Goal: Task Accomplishment & Management: Complete application form

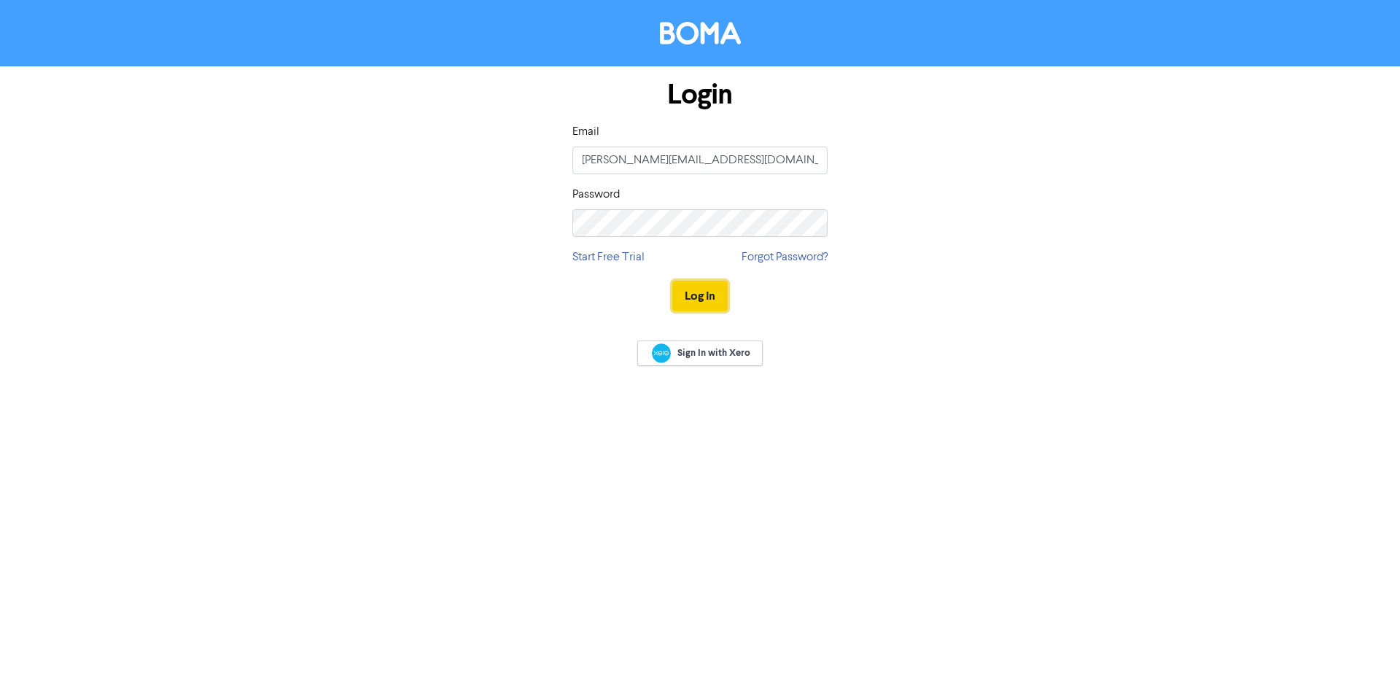
click at [709, 300] on button "Log In" at bounding box center [699, 296] width 55 height 31
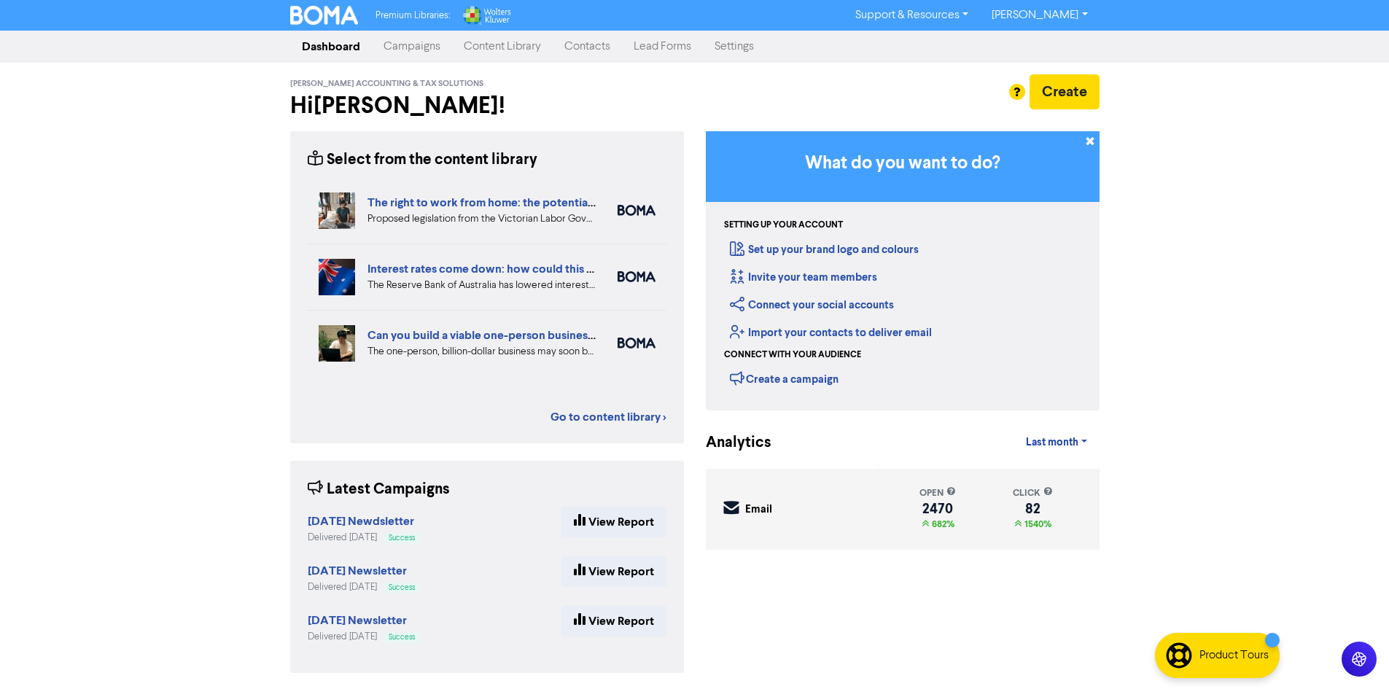
click at [604, 52] on link "Contacts" at bounding box center [587, 46] width 69 height 29
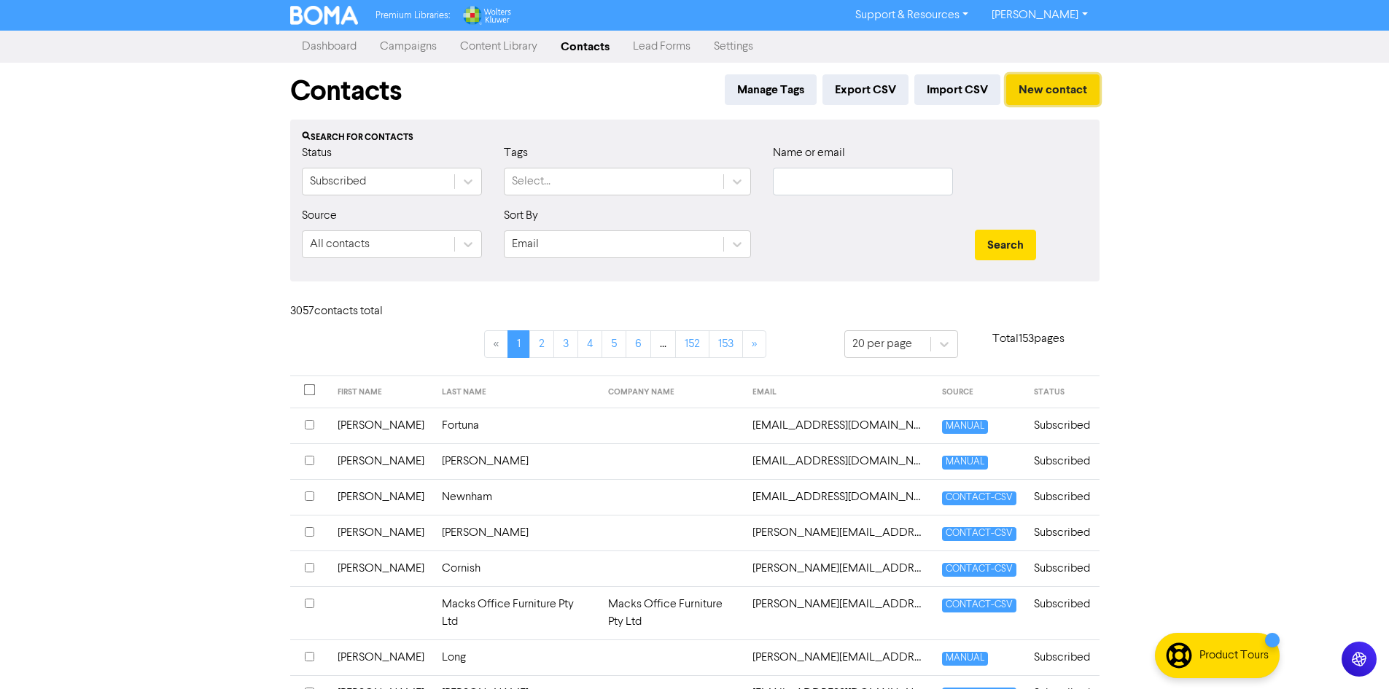
click at [1081, 96] on button "New contact" at bounding box center [1052, 89] width 93 height 31
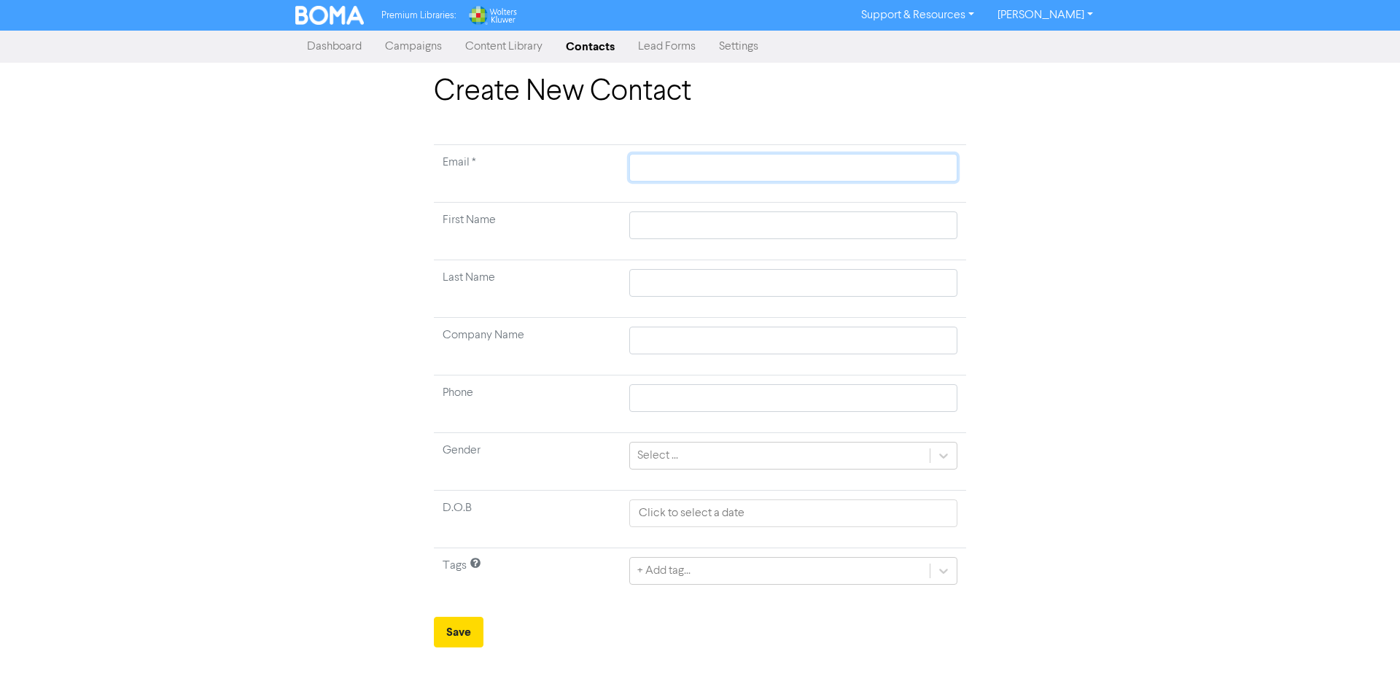
click at [662, 164] on input "text" at bounding box center [793, 168] width 328 height 28
paste input "[EMAIL_ADDRESS][DOMAIN_NAME]"
type input "[EMAIL_ADDRESS][DOMAIN_NAME]"
click at [672, 225] on input "text" at bounding box center [793, 225] width 328 height 28
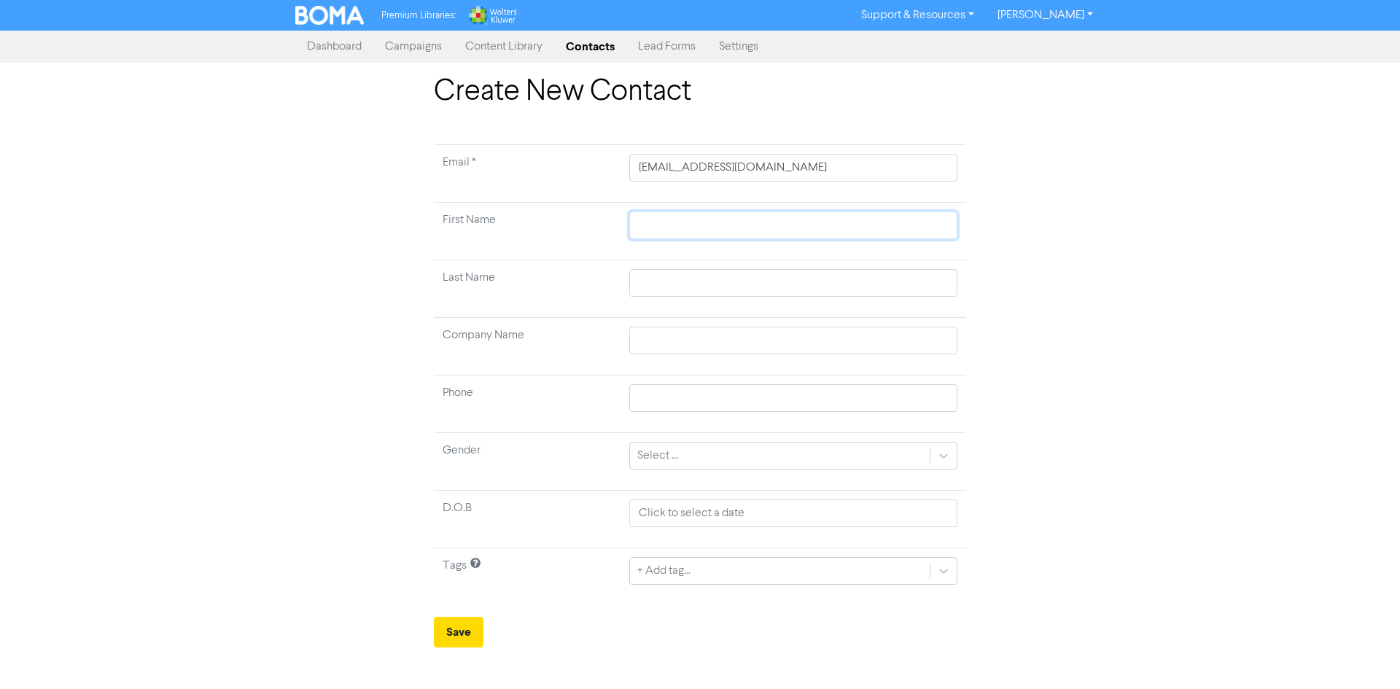
type input "K"
type input "Kr"
type input "Kri"
type input "[PERSON_NAME]"
type input "Krist"
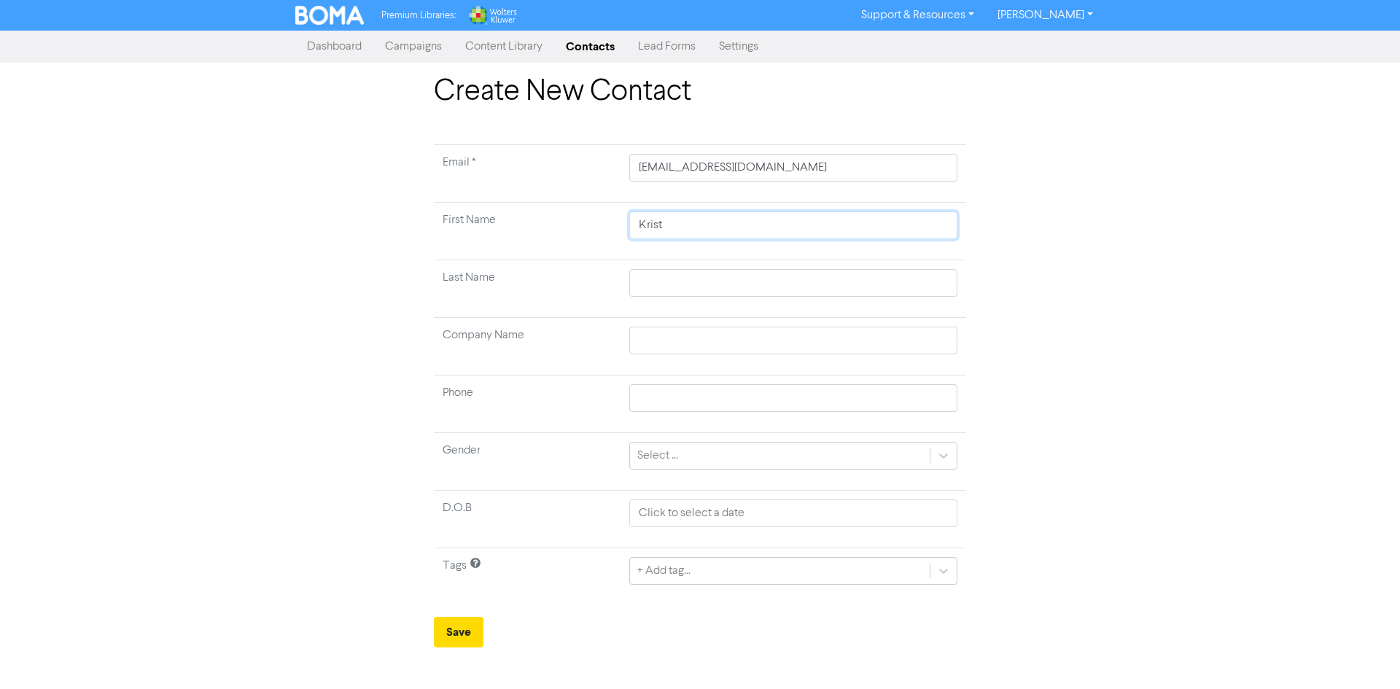
type input "[PERSON_NAME]"
type input "B"
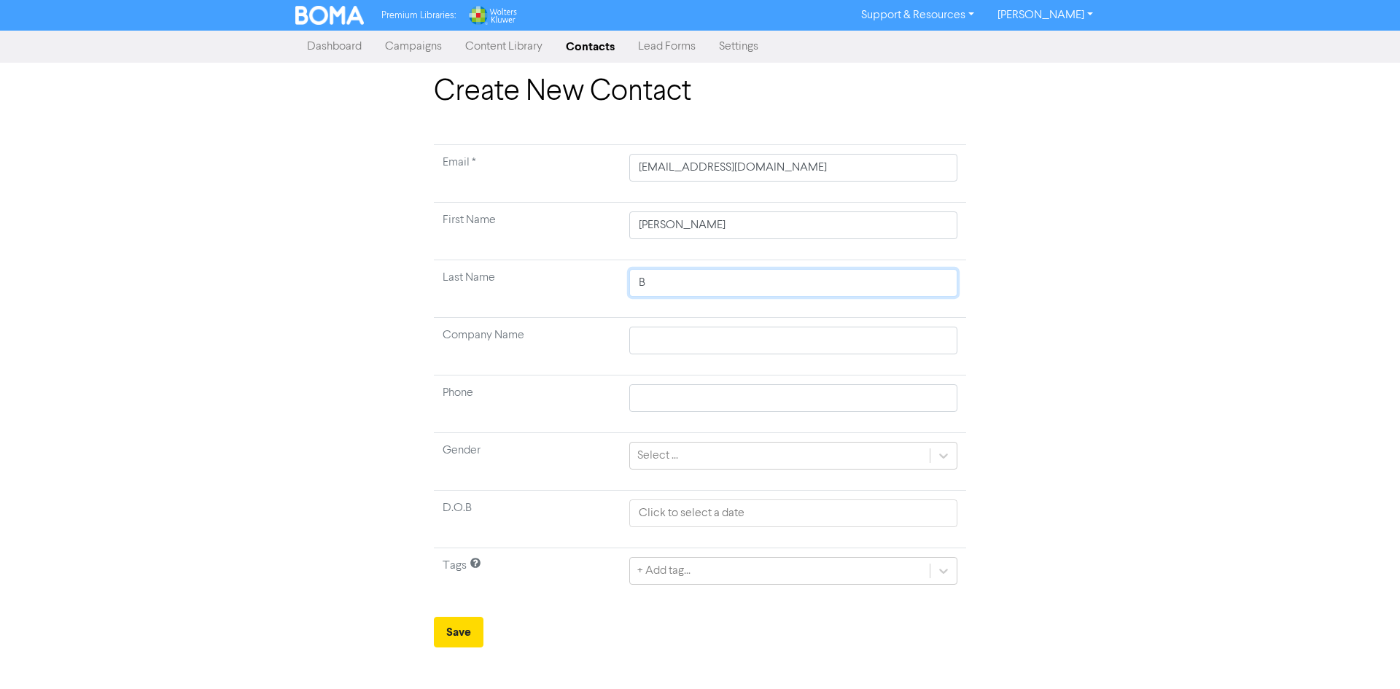
type input "Ba"
type input "Bar"
type input "[PERSON_NAME]"
click at [433, 629] on div "Create New Contact Email * [EMAIL_ADDRESS][DOMAIN_NAME] First Name [PERSON_NAME…" at bounding box center [700, 360] width 554 height 573
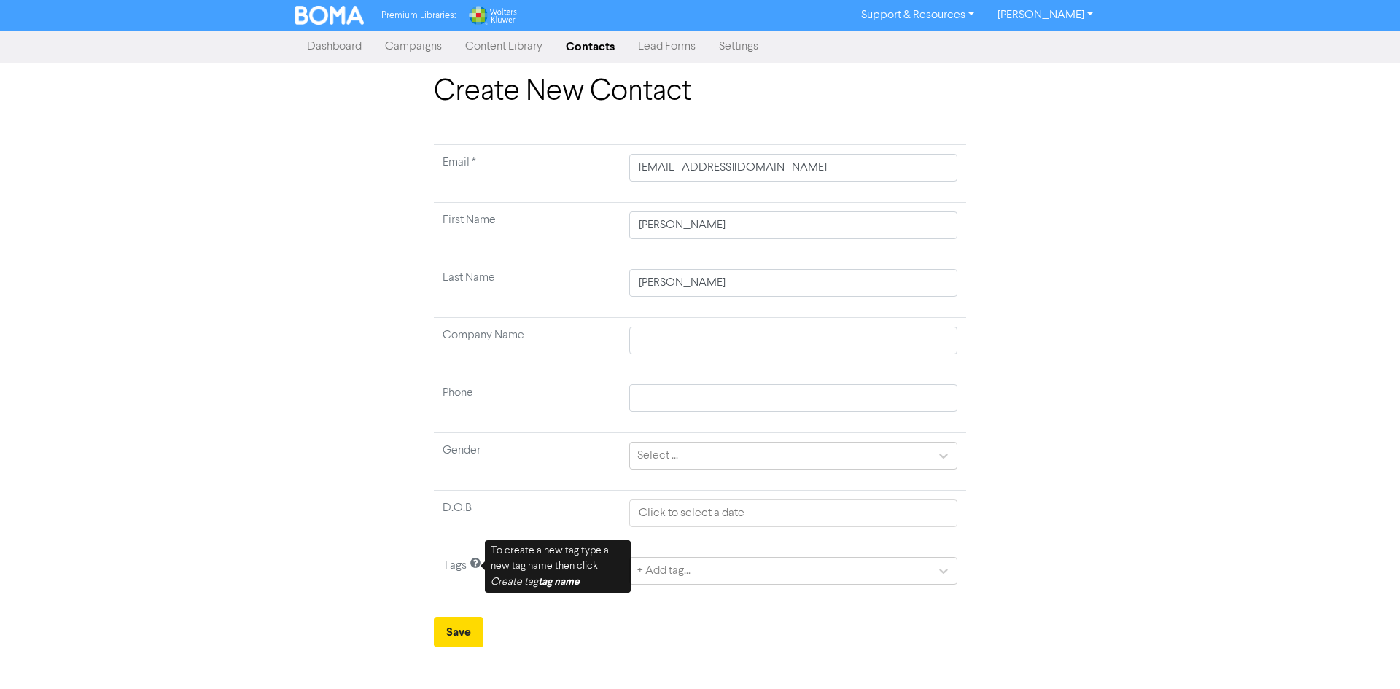
click at [454, 649] on div "Premium Libraries: Support & Resources Video Tutorials FAQ & Guides Marketing E…" at bounding box center [700, 344] width 1400 height 689
click at [455, 640] on button "Save" at bounding box center [459, 632] width 50 height 31
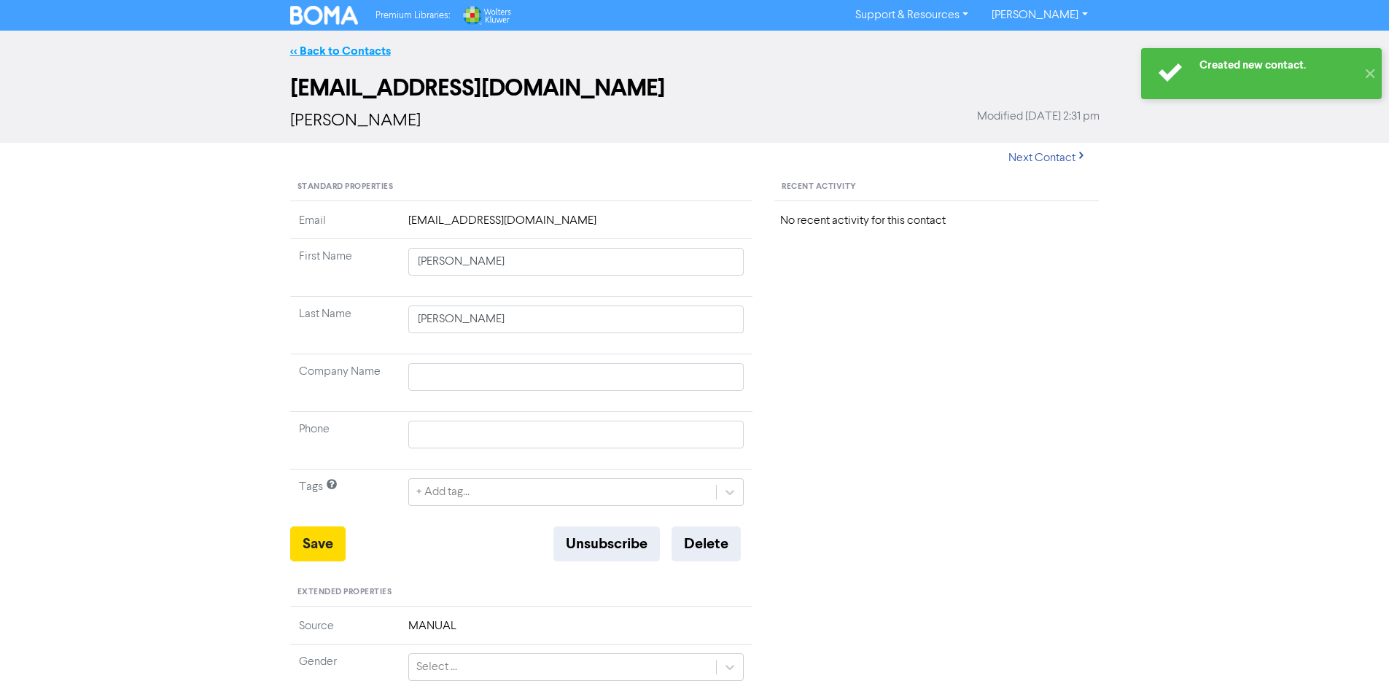
click at [346, 50] on link "<< Back to Contacts" at bounding box center [340, 51] width 101 height 15
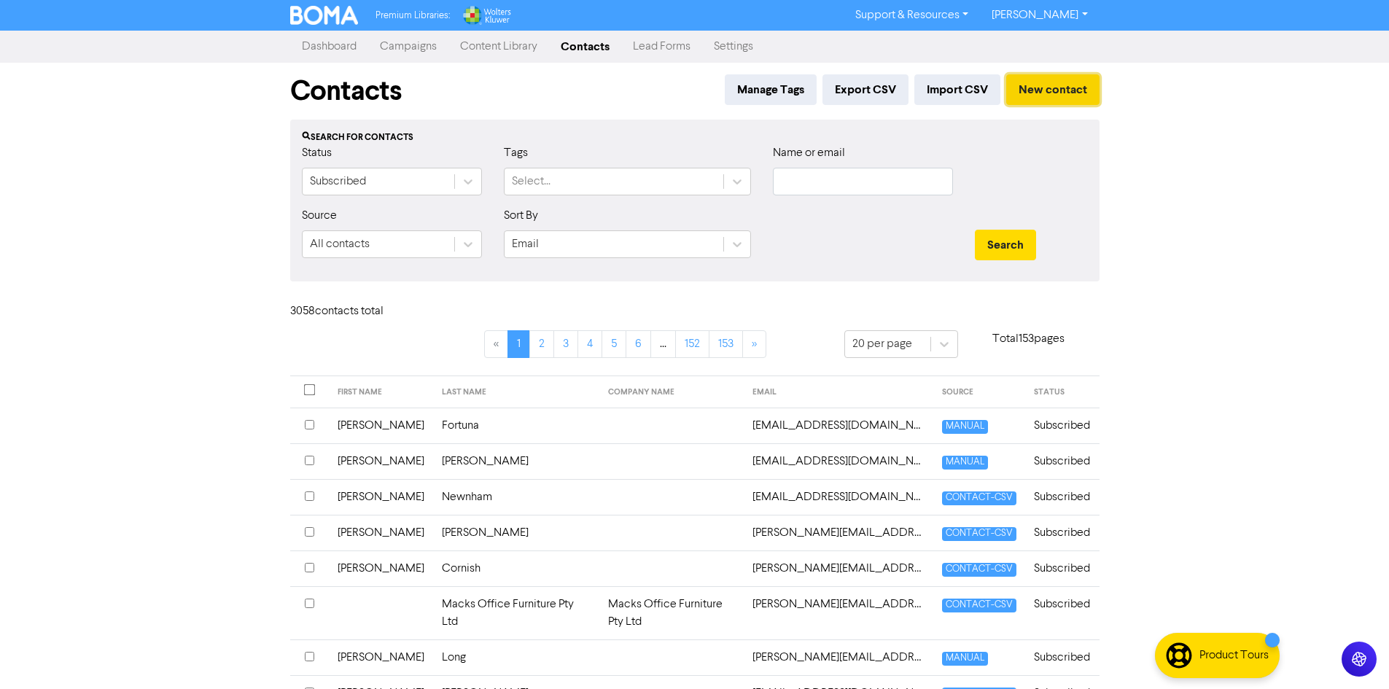
click at [1050, 84] on button "New contact" at bounding box center [1052, 89] width 93 height 31
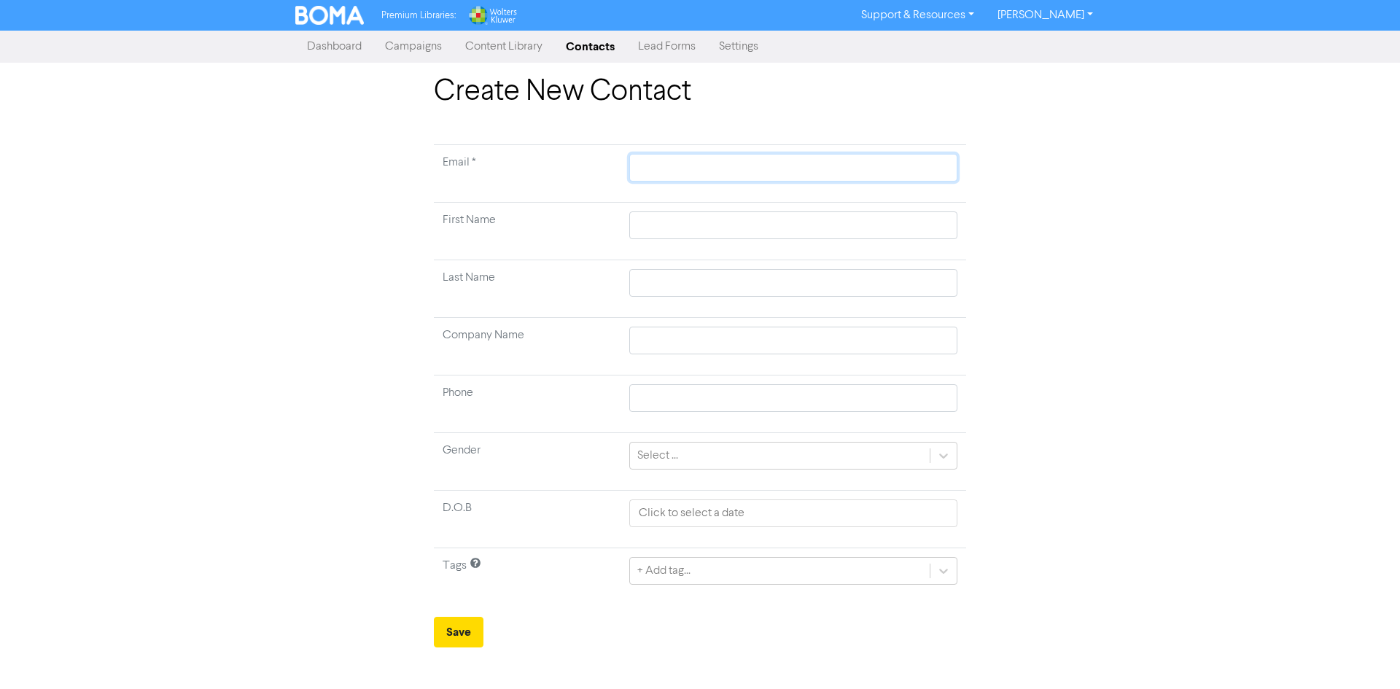
click at [680, 176] on input "text" at bounding box center [793, 168] width 328 height 28
paste input "[EMAIL_ADDRESS][DOMAIN_NAME]"
type input "[EMAIL_ADDRESS][DOMAIN_NAME]"
click at [666, 224] on input "text" at bounding box center [793, 225] width 328 height 28
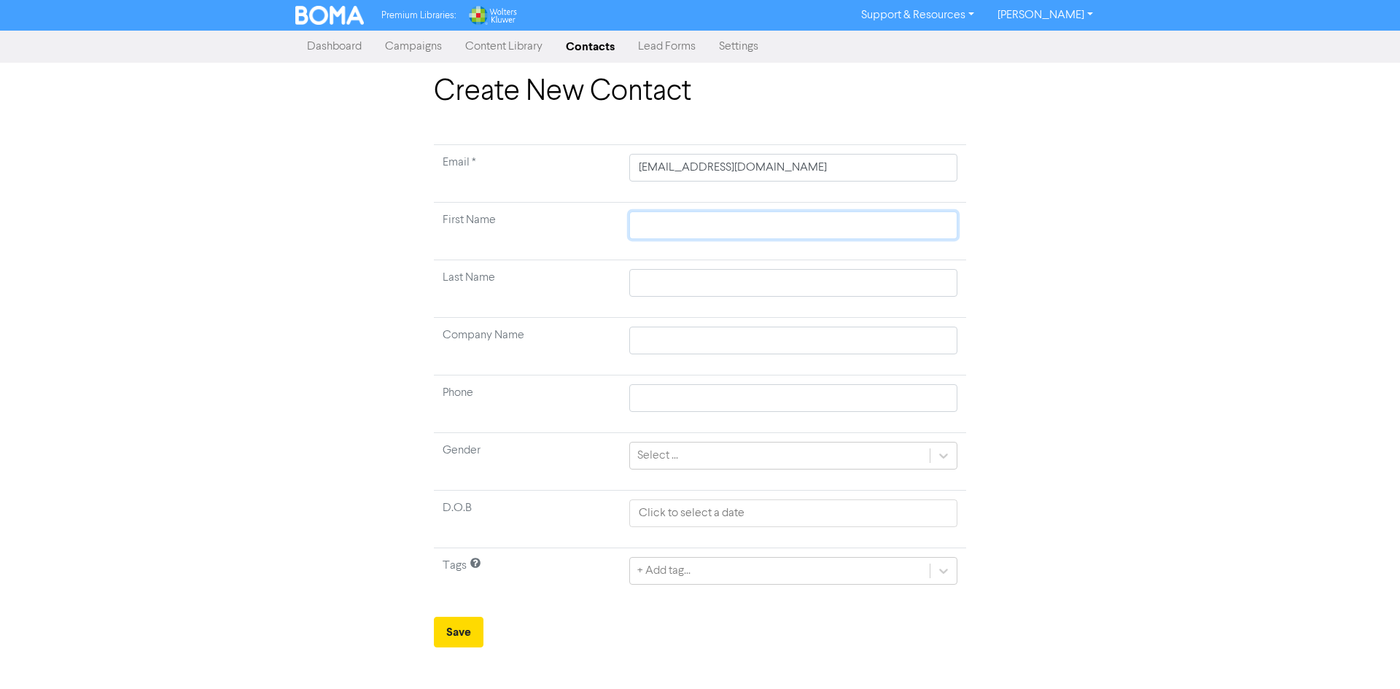
type input "L"
type input "Le"
type input "Lea"
type input "Lean"
type input "[PERSON_NAME]"
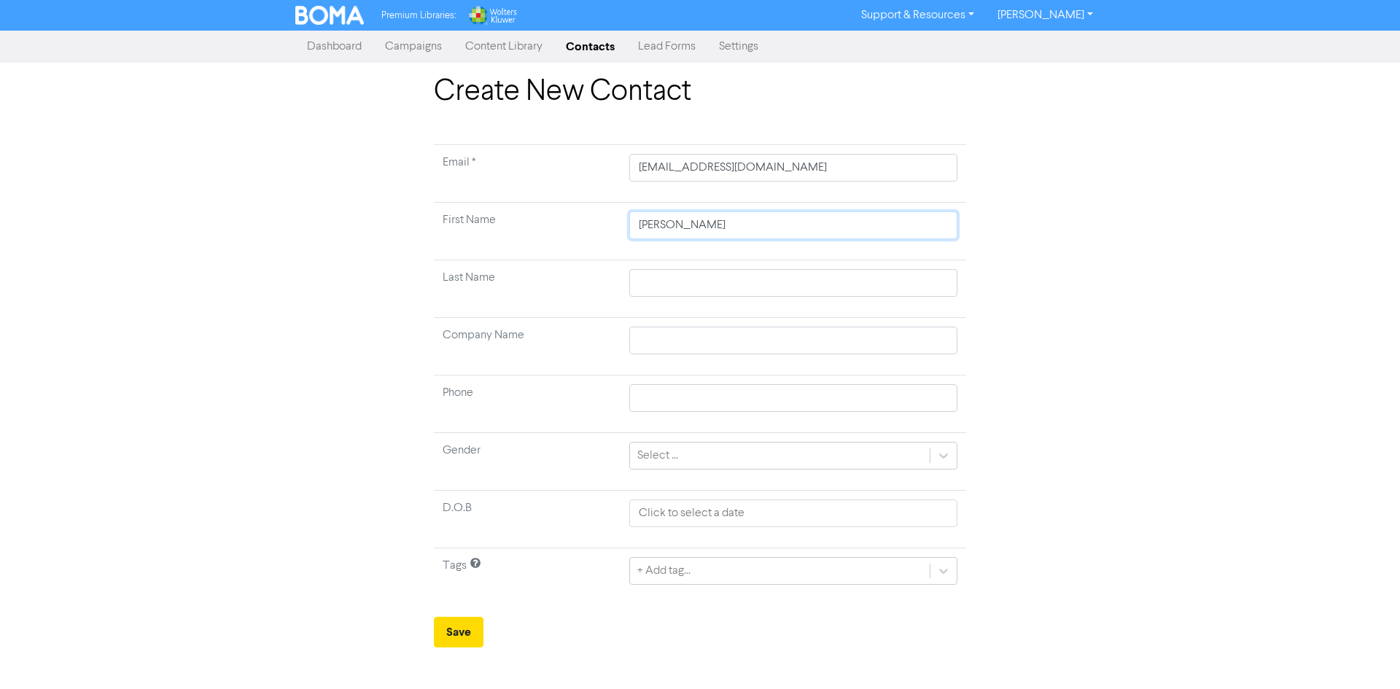
type input "[PERSON_NAME]"
type input "F"
type input "FD"
type input "FDi"
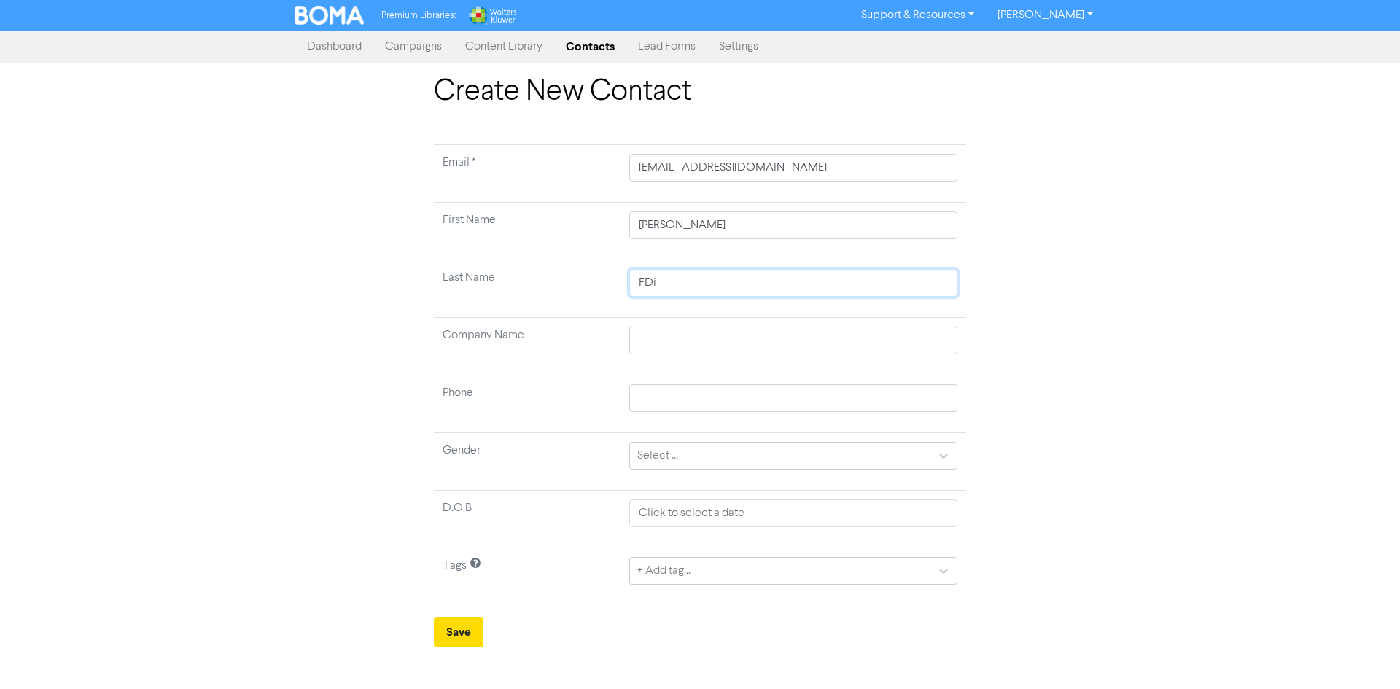
type input "FDis"
type input "FDi"
type input "FD"
type input "F"
type input "Fi"
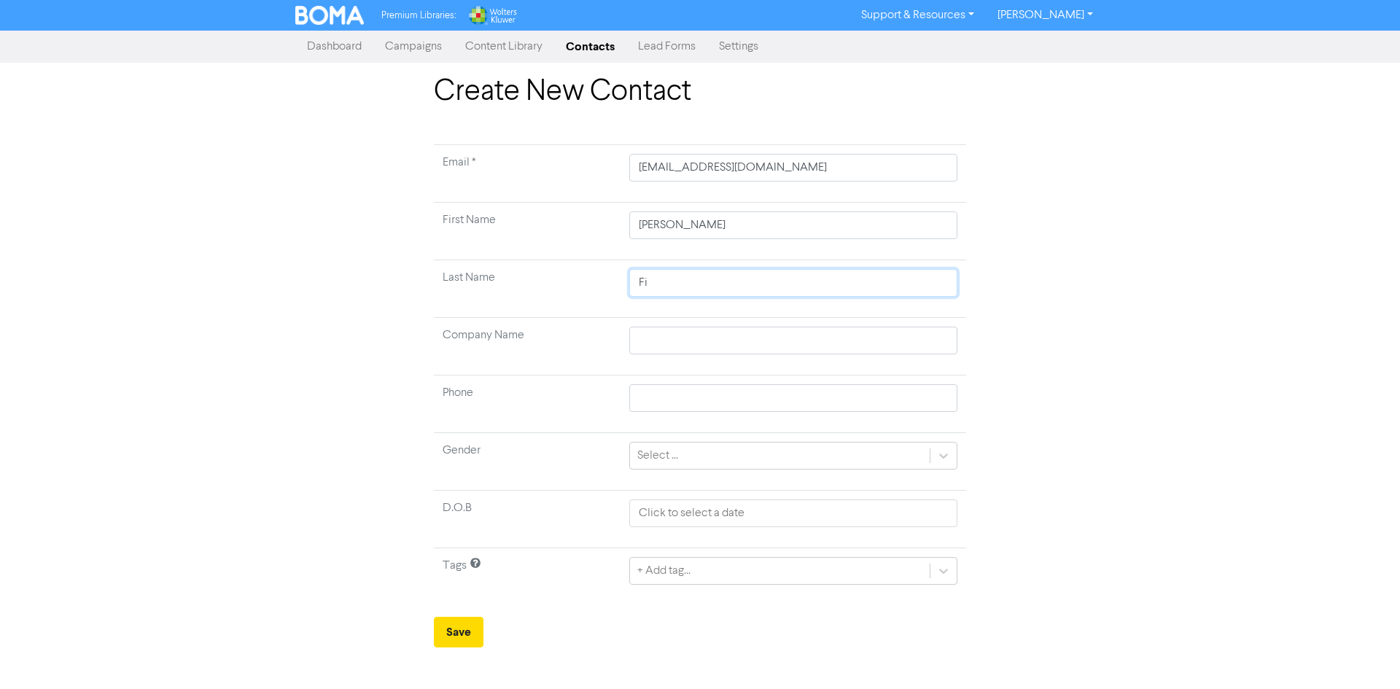
type input "Fis"
type input "Fish"
type input "Fishe"
type input "[PERSON_NAME]"
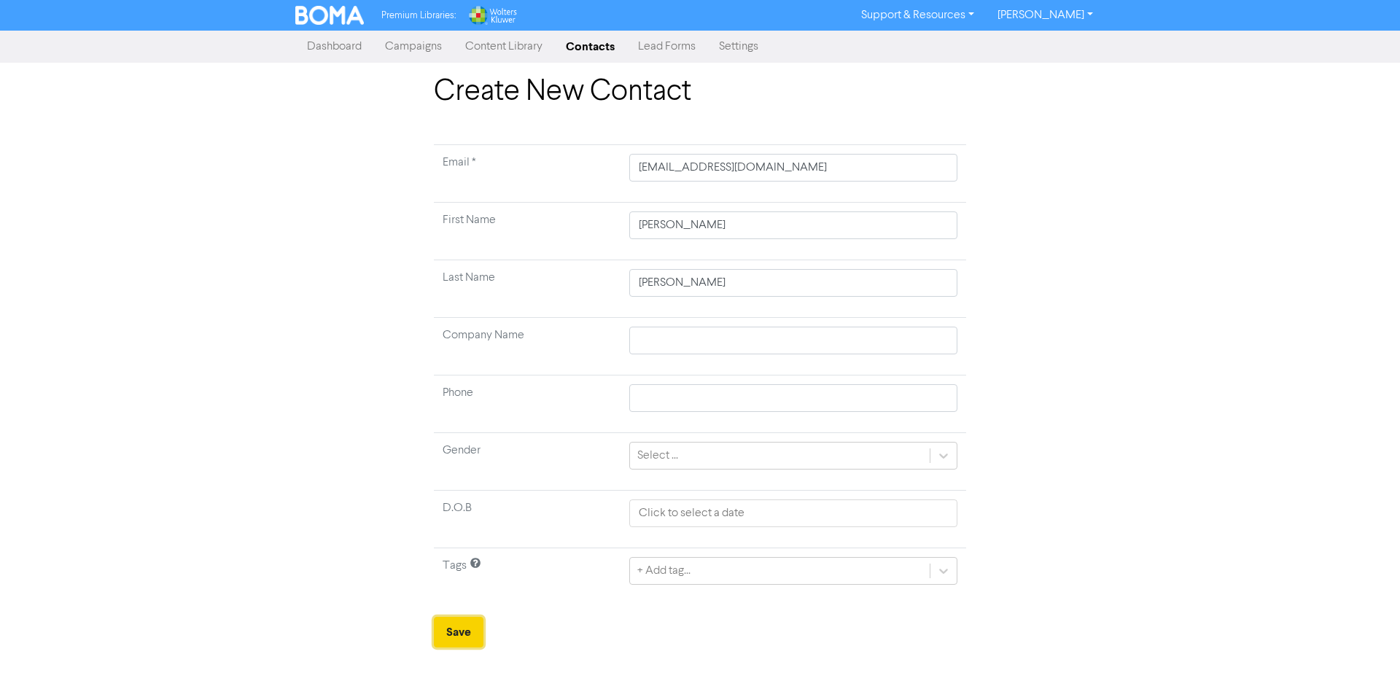
click at [442, 623] on button "Save" at bounding box center [459, 632] width 50 height 31
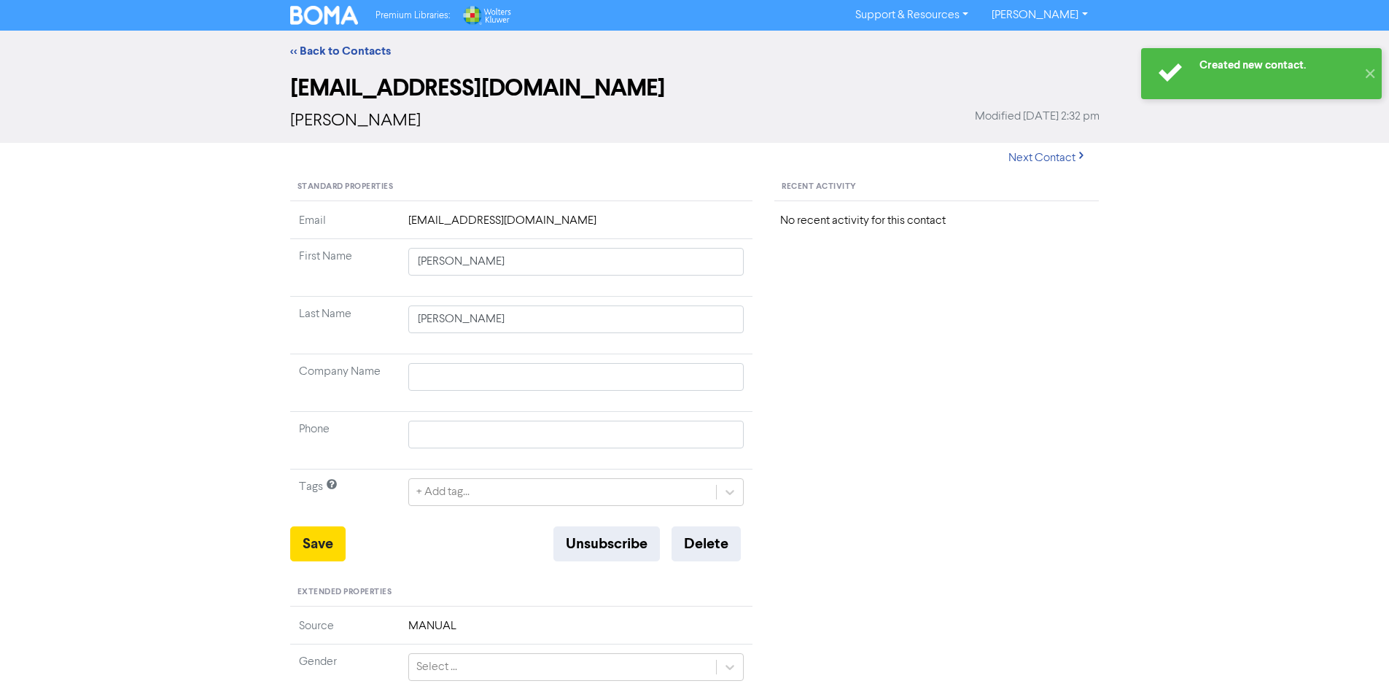
click at [356, 41] on div "<< Back to Contacts" at bounding box center [694, 51] width 1389 height 41
click at [356, 50] on link "<< Back to Contacts" at bounding box center [340, 51] width 101 height 15
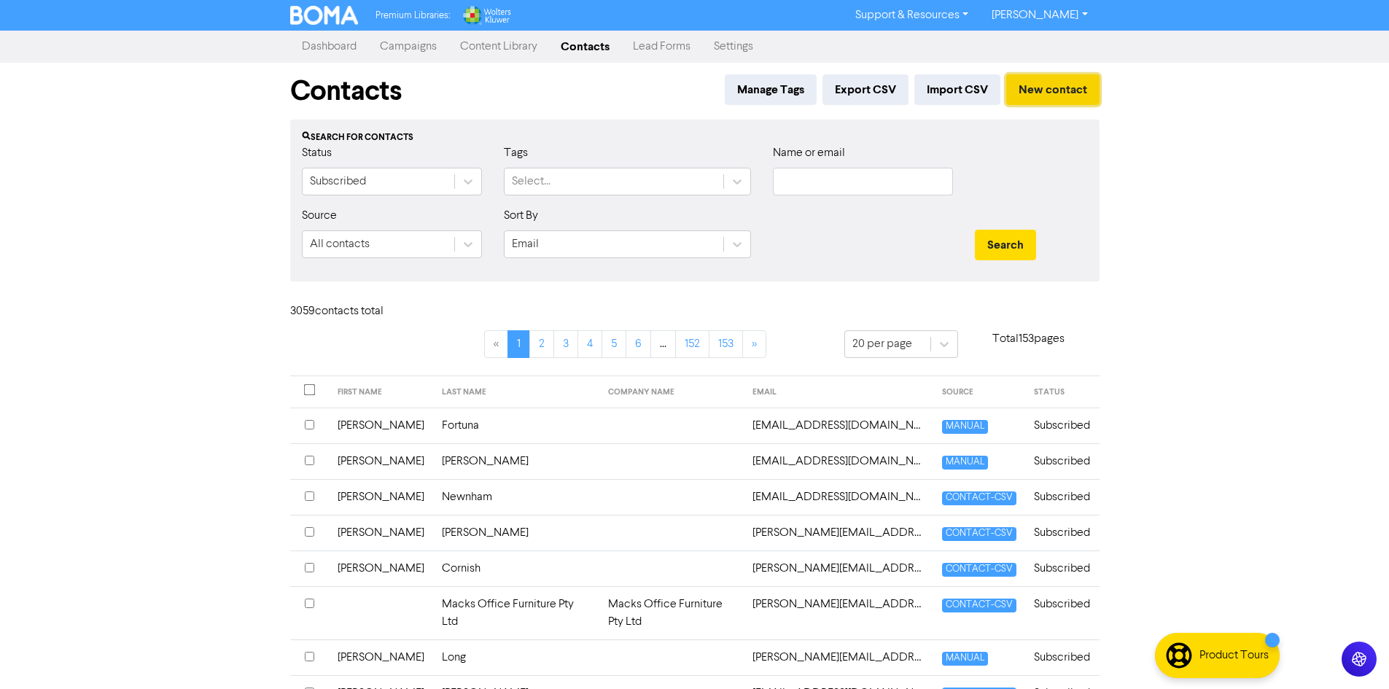
click at [1046, 93] on button "New contact" at bounding box center [1052, 89] width 93 height 31
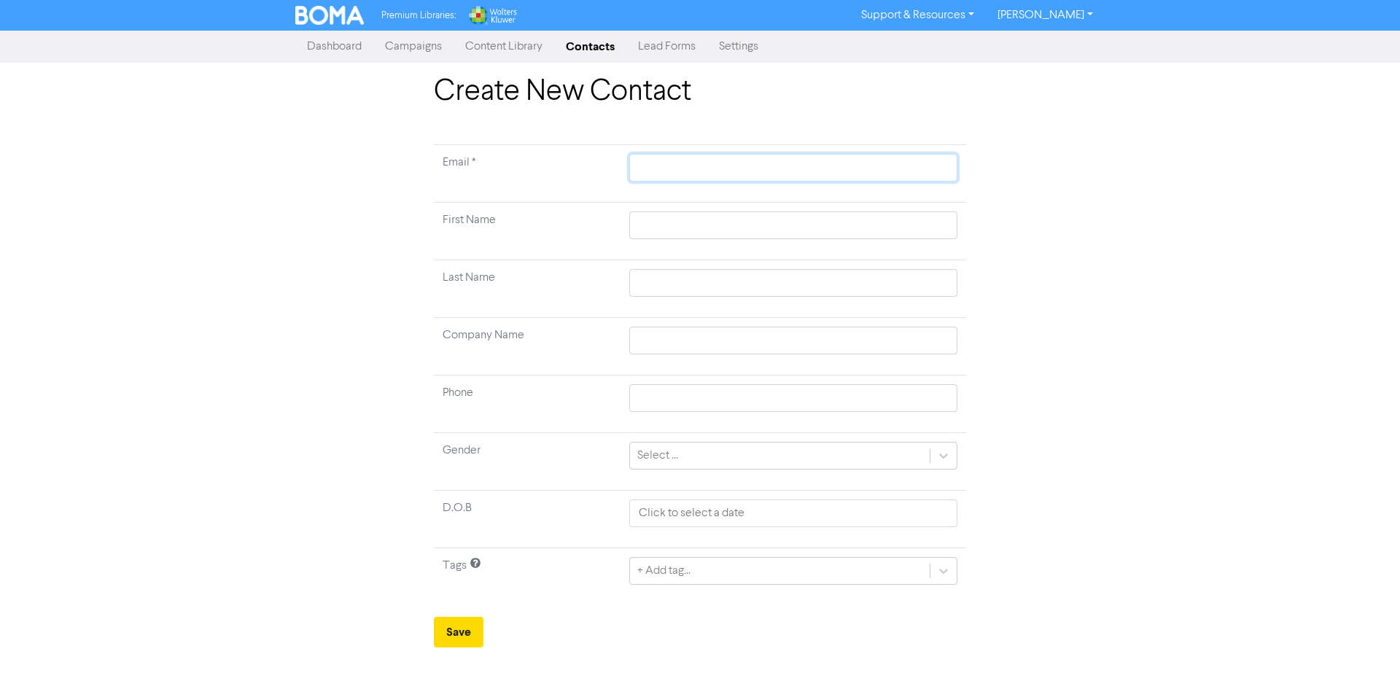
paste input "[EMAIL_ADDRESS][DOMAIN_NAME]"
type input "[EMAIL_ADDRESS][DOMAIN_NAME]"
drag, startPoint x: 715, startPoint y: 228, endPoint x: 773, endPoint y: 233, distance: 58.6
click at [715, 228] on input "text" at bounding box center [793, 225] width 328 height 28
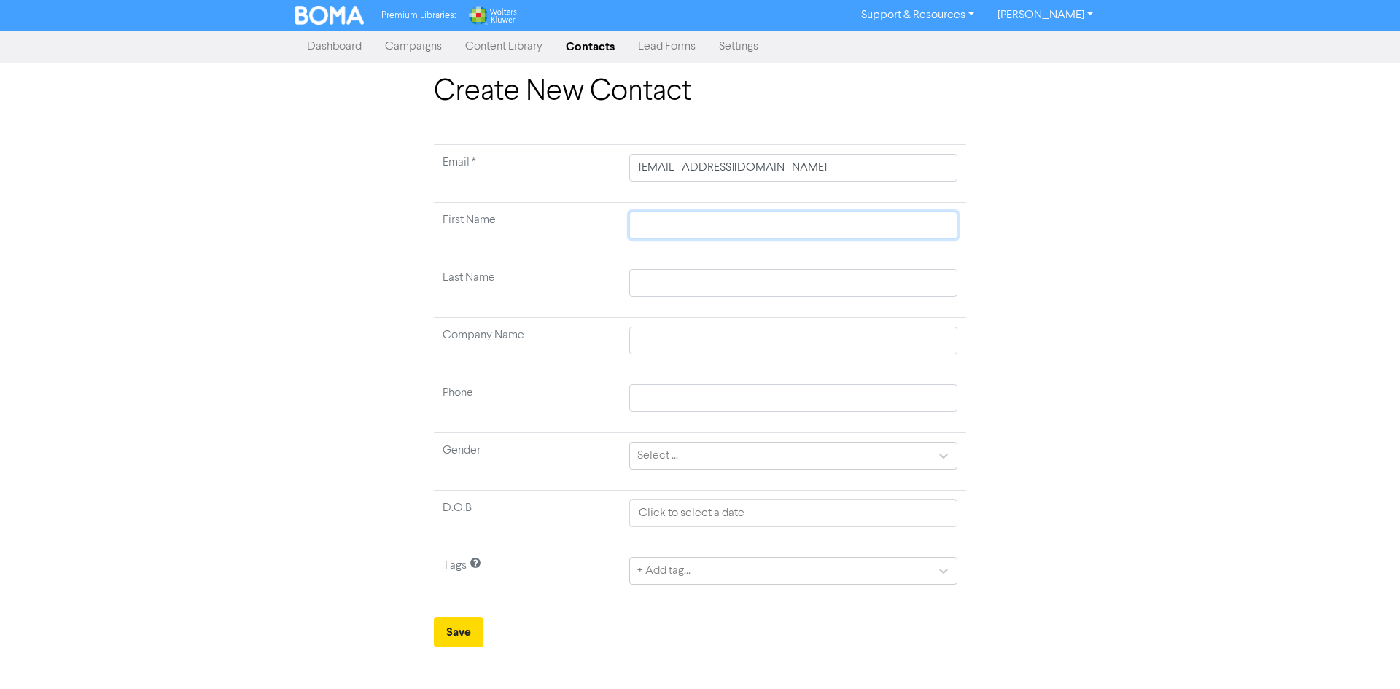
paste input "[PERSON_NAME]"
type input "[PERSON_NAME]"
click at [667, 291] on input "text" at bounding box center [793, 283] width 328 height 28
paste input "[PERSON_NAME]"
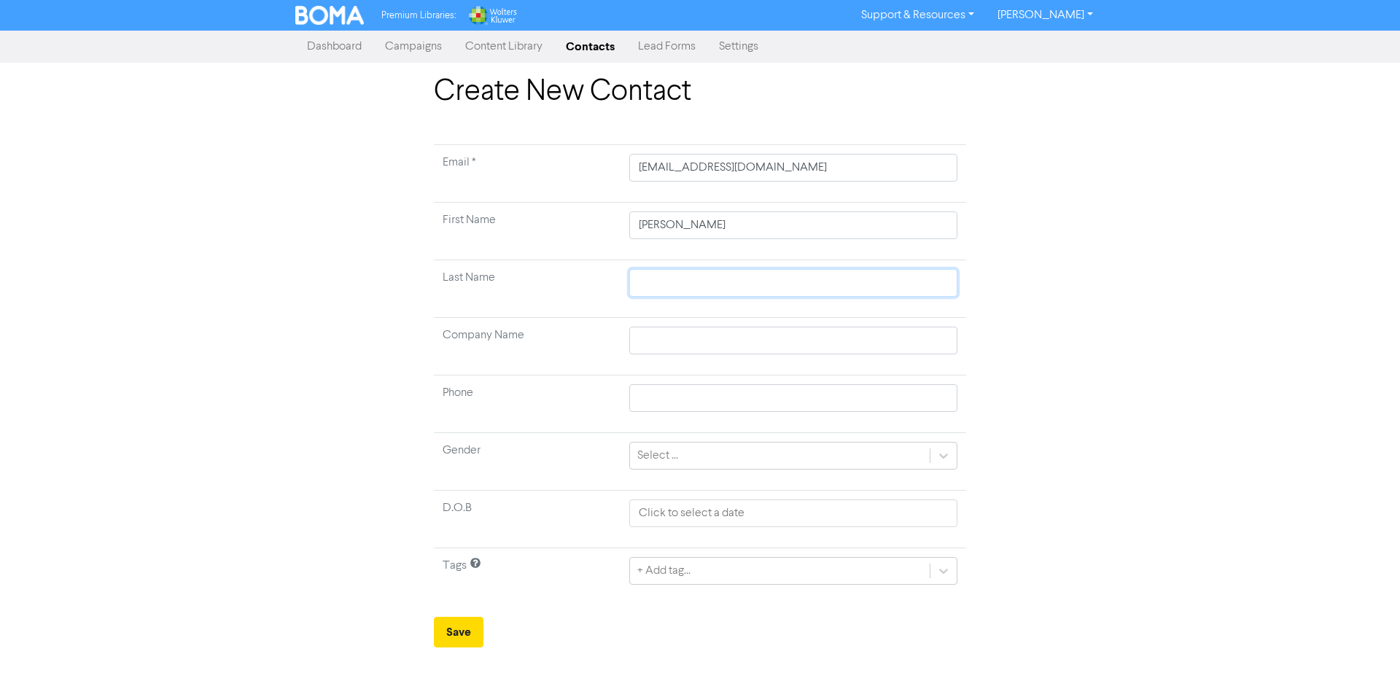
type input "[PERSON_NAME]"
click at [464, 608] on form "Email * [PERSON_NAME][EMAIL_ADDRESS][DOMAIN_NAME] First Name [PERSON_NAME] Last…" at bounding box center [700, 395] width 532 height 503
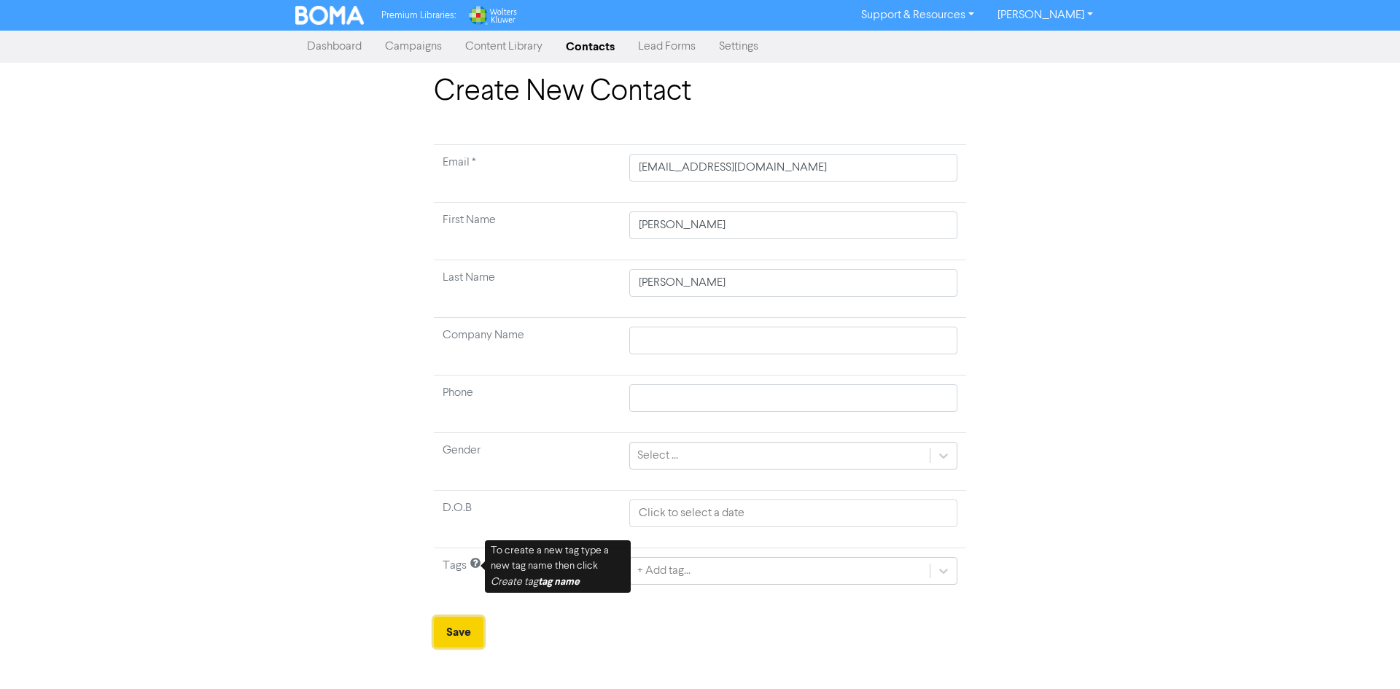
drag, startPoint x: 468, startPoint y: 636, endPoint x: 524, endPoint y: 655, distance: 59.3
click at [469, 636] on button "Save" at bounding box center [459, 632] width 50 height 31
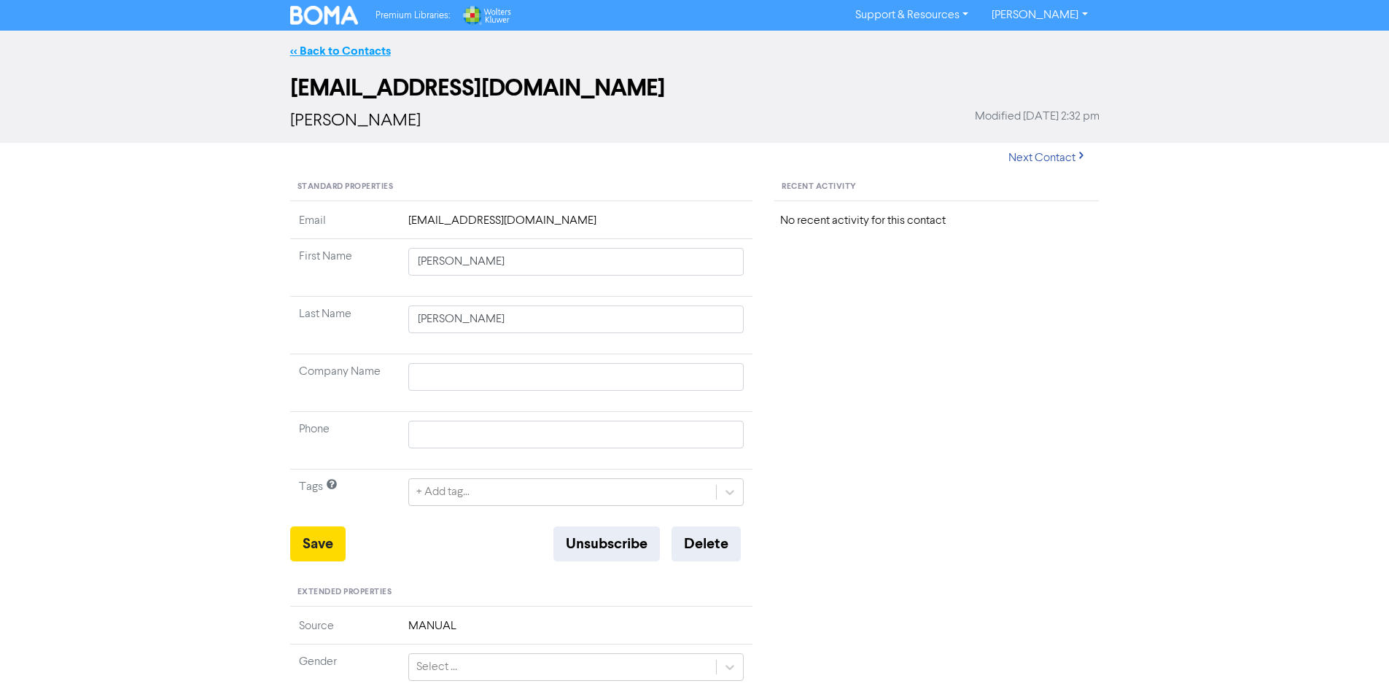
click at [330, 53] on link "<< Back to Contacts" at bounding box center [340, 51] width 101 height 15
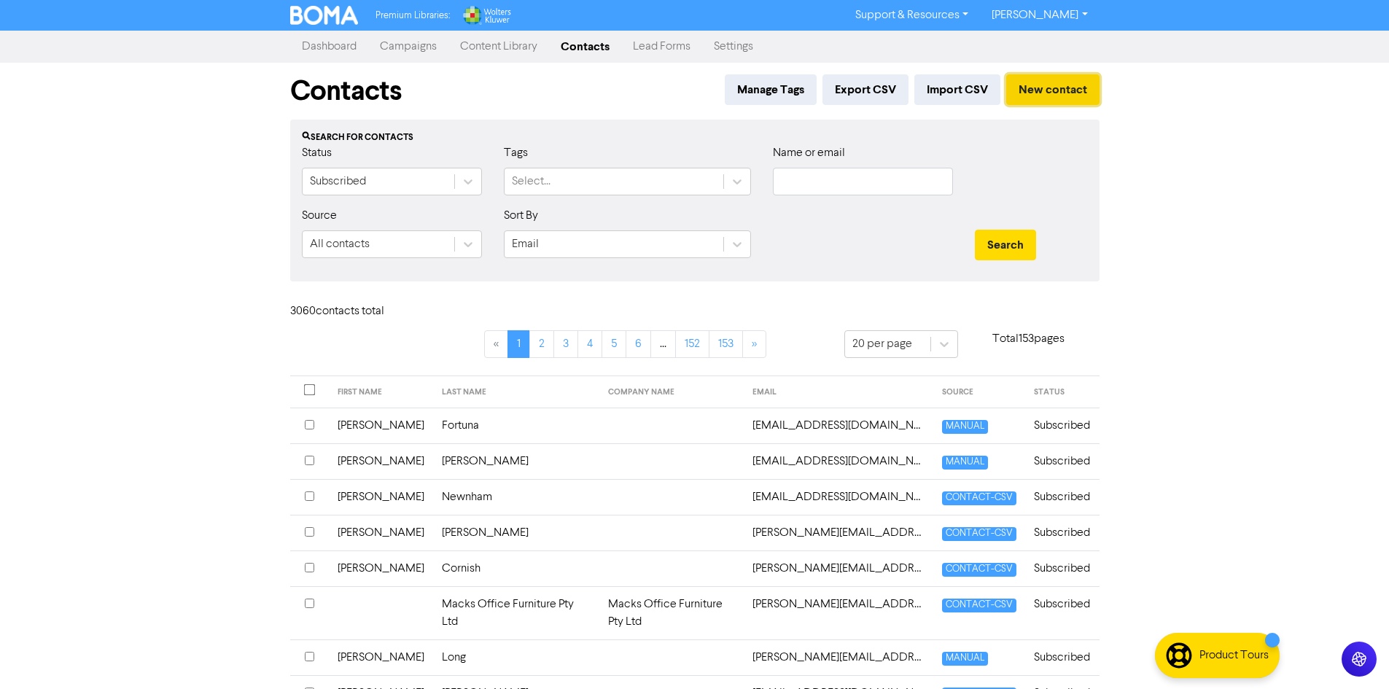
click at [1070, 91] on button "New contact" at bounding box center [1052, 89] width 93 height 31
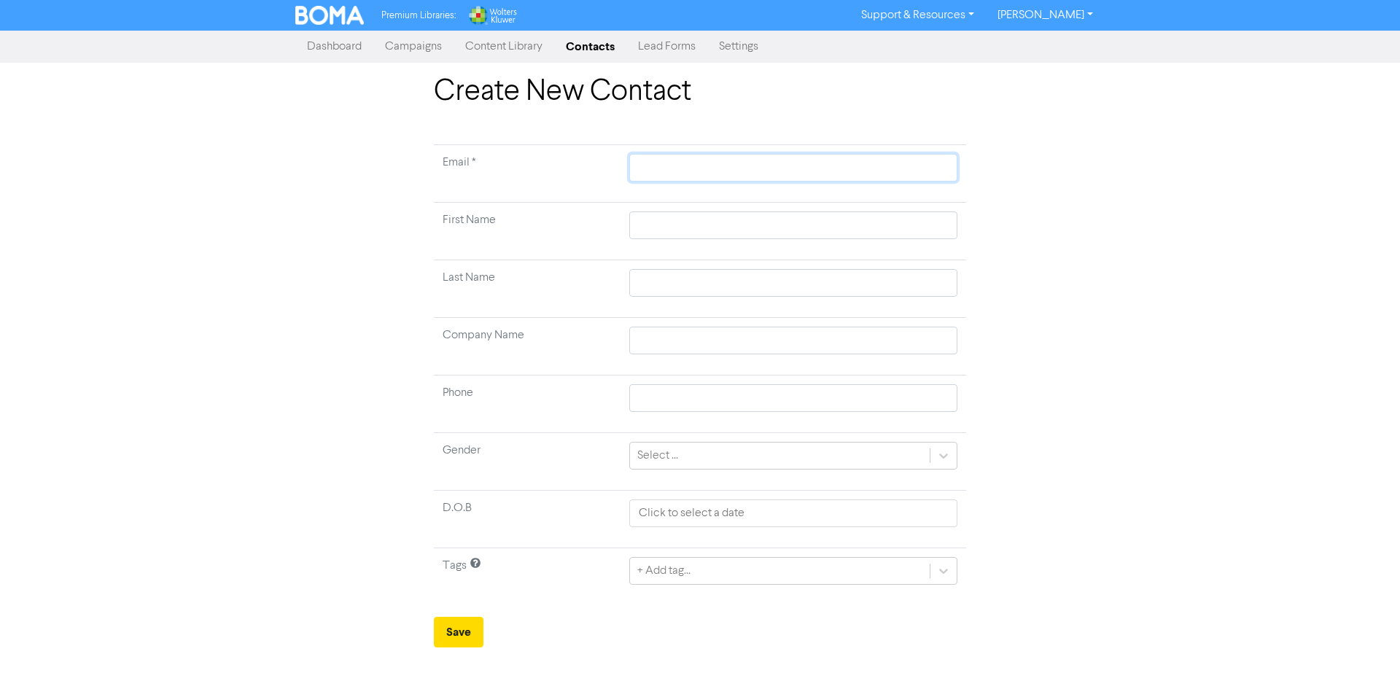
click at [726, 180] on input "text" at bounding box center [793, 168] width 328 height 28
paste input "[EMAIL_ADDRESS][DOMAIN_NAME]"
type input "[EMAIL_ADDRESS][DOMAIN_NAME]"
drag, startPoint x: 658, startPoint y: 230, endPoint x: 826, endPoint y: 195, distance: 171.3
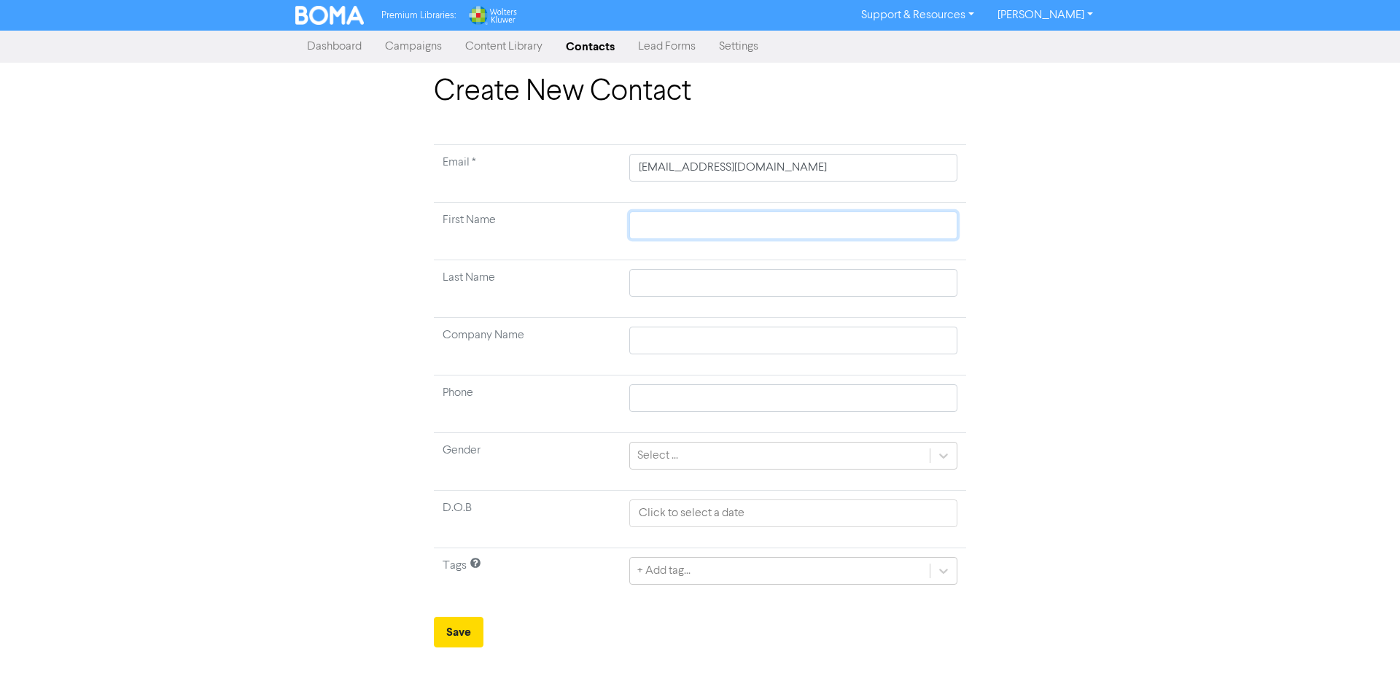
click at [658, 230] on input "text" at bounding box center [793, 225] width 328 height 28
paste input "[PERSON_NAME]"
type input "[PERSON_NAME]"
click at [691, 280] on input "text" at bounding box center [793, 283] width 328 height 28
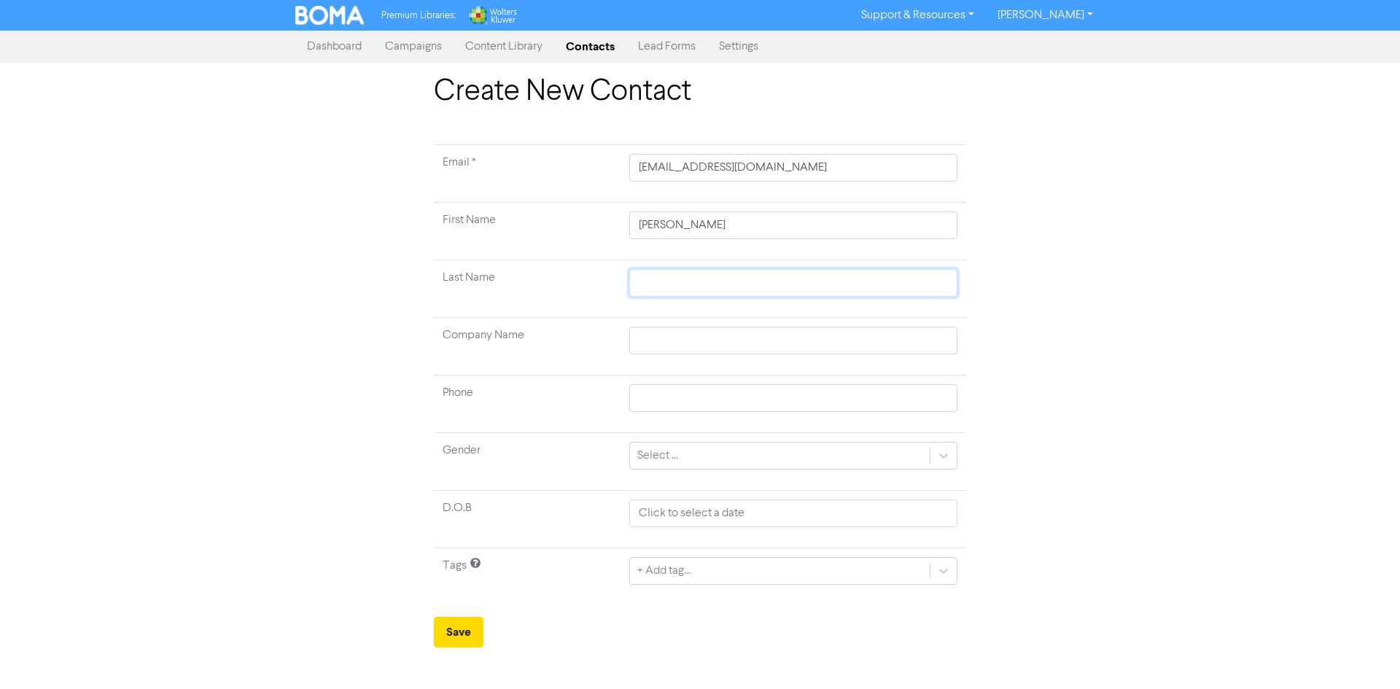
paste input "[PERSON_NAME]"
click at [460, 640] on button "Save" at bounding box center [459, 632] width 50 height 31
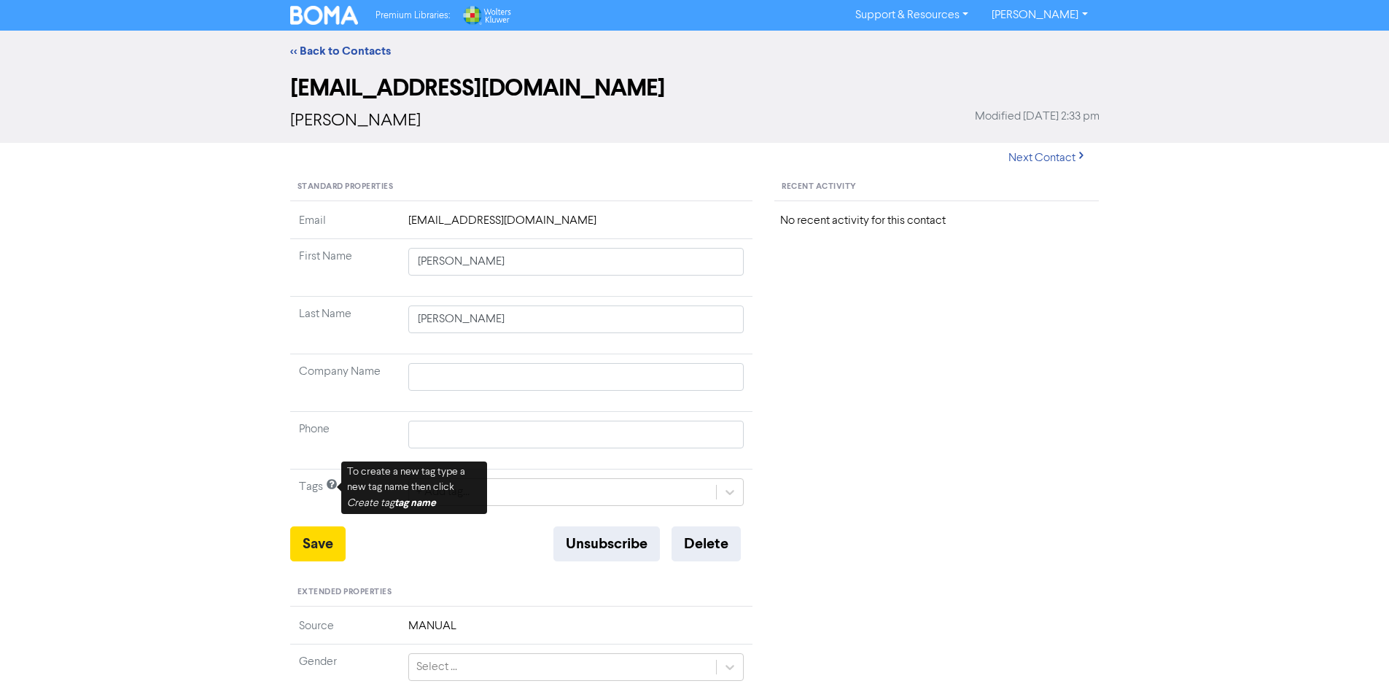
click at [378, 46] on link "<< Back to Contacts" at bounding box center [340, 51] width 101 height 15
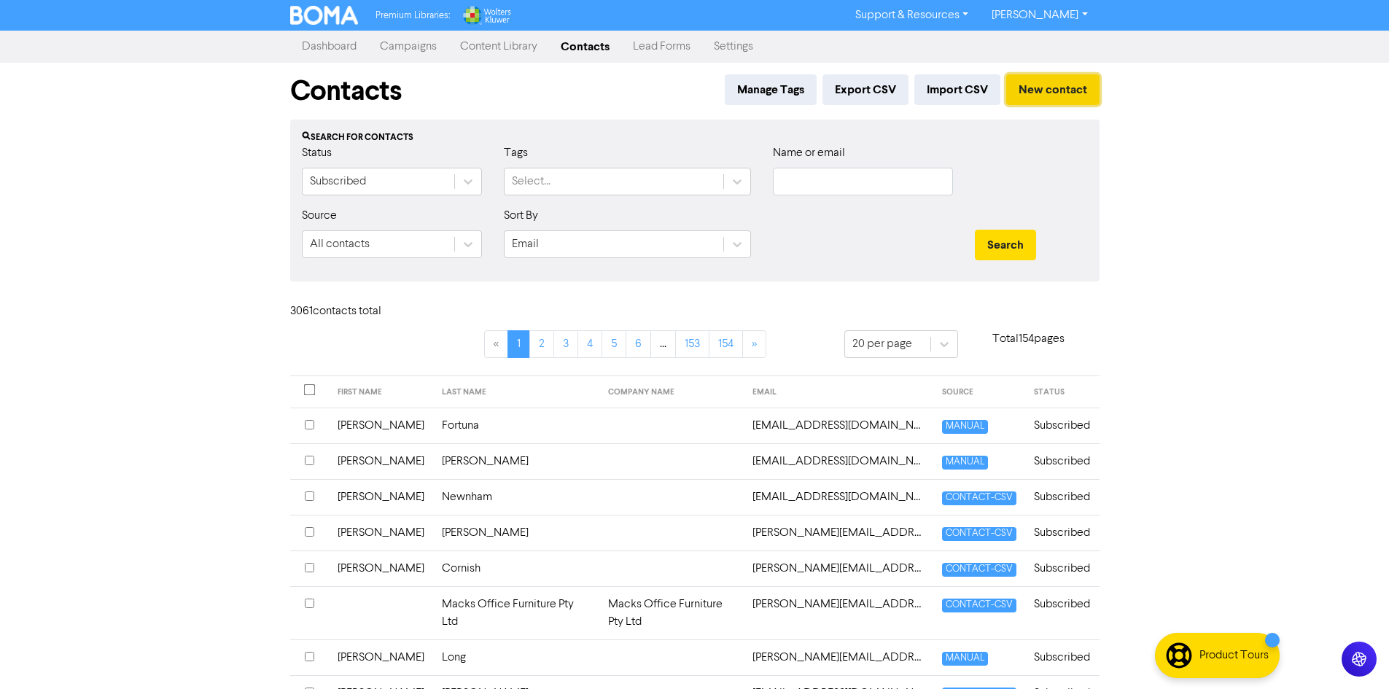
click at [1081, 97] on button "New contact" at bounding box center [1052, 89] width 93 height 31
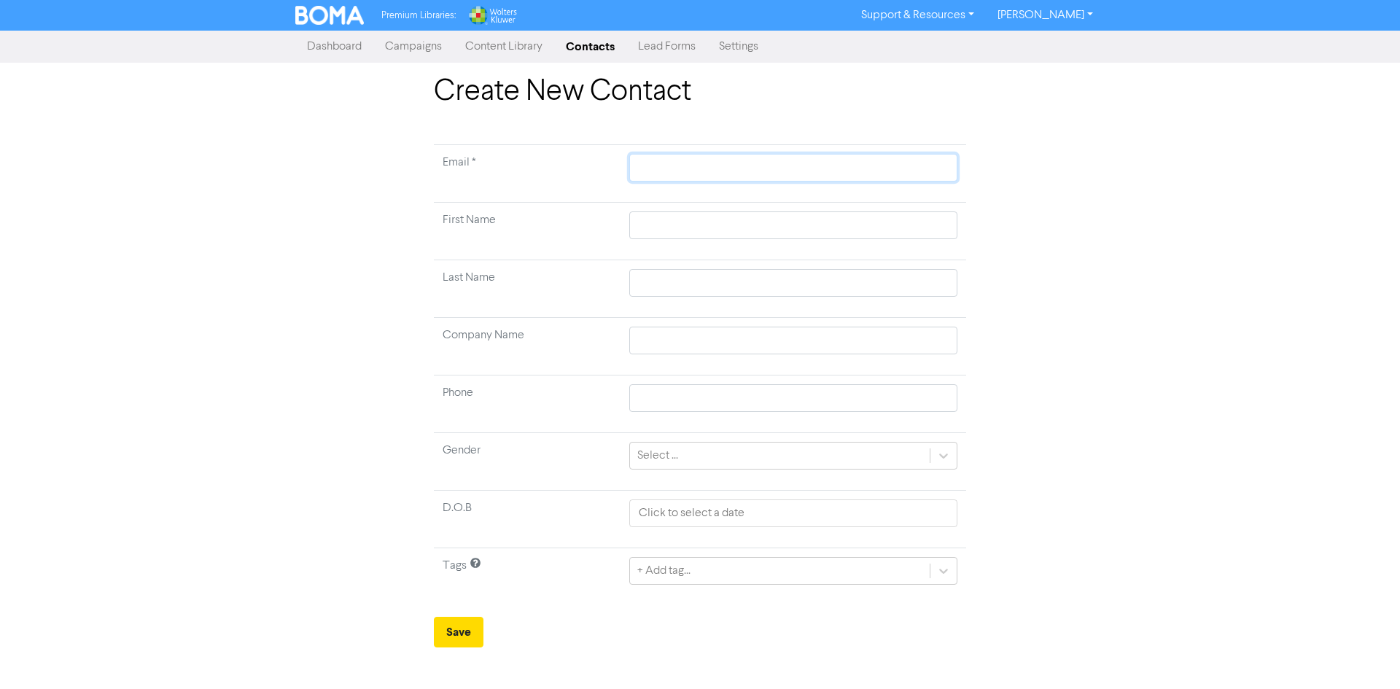
click at [669, 177] on input "text" at bounding box center [793, 168] width 328 height 28
paste input "[EMAIL_ADDRESS][DOMAIN_NAME]"
click at [704, 230] on input "text" at bounding box center [793, 225] width 328 height 28
paste input "[GEOGRAPHIC_DATA]"
click at [834, 284] on input "text" at bounding box center [793, 283] width 328 height 28
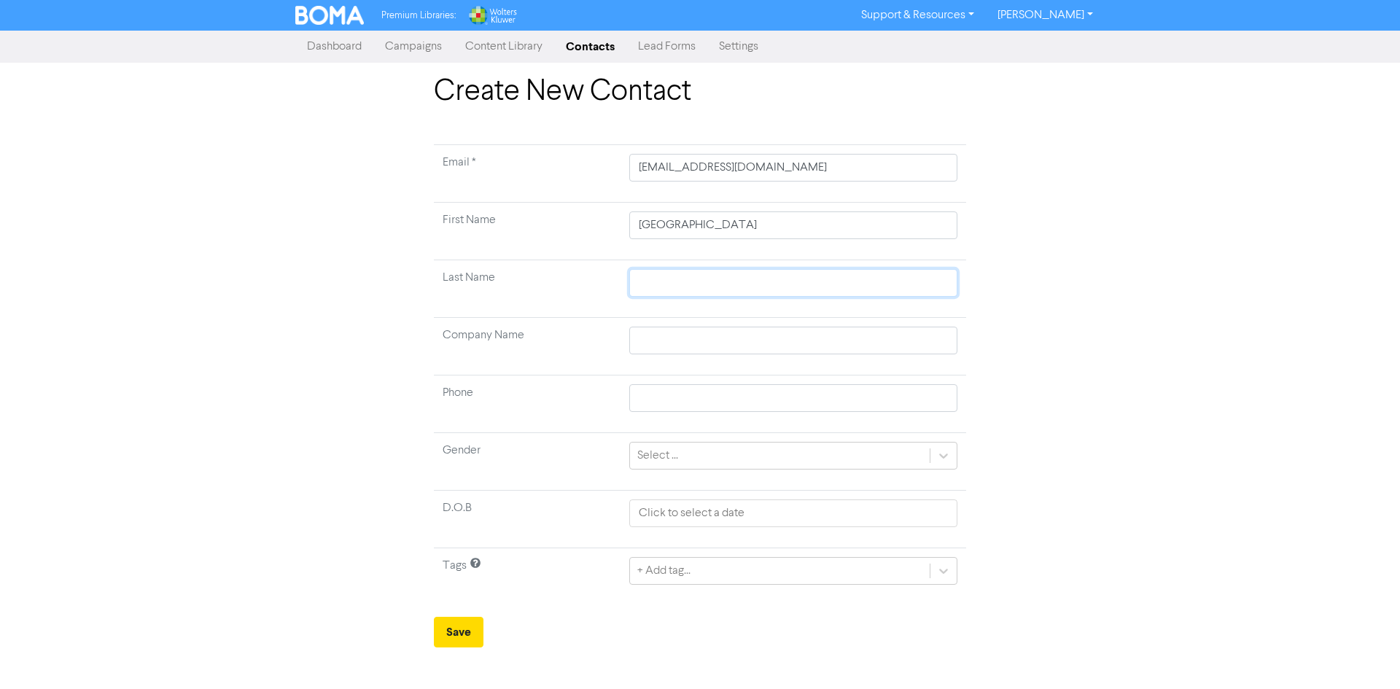
paste input "[PERSON_NAME]"
click at [462, 629] on button "Save" at bounding box center [459, 632] width 50 height 31
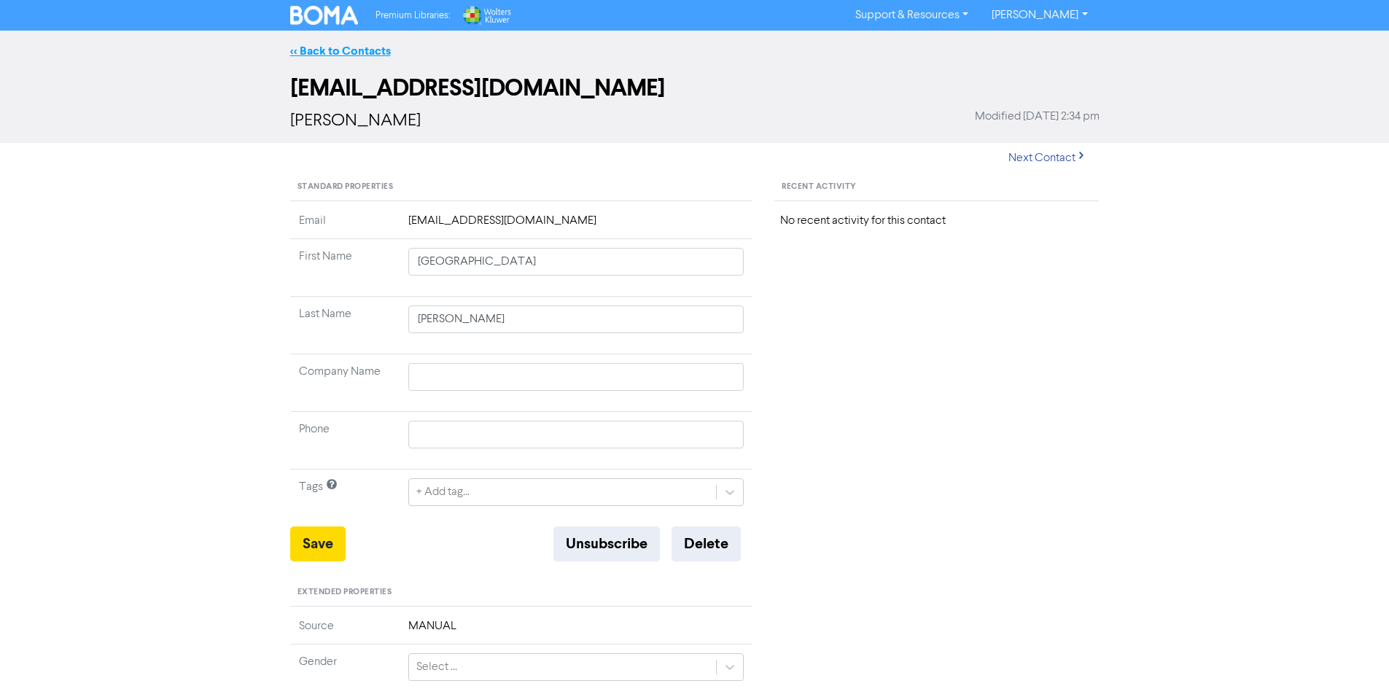
click at [333, 50] on link "<< Back to Contacts" at bounding box center [340, 51] width 101 height 15
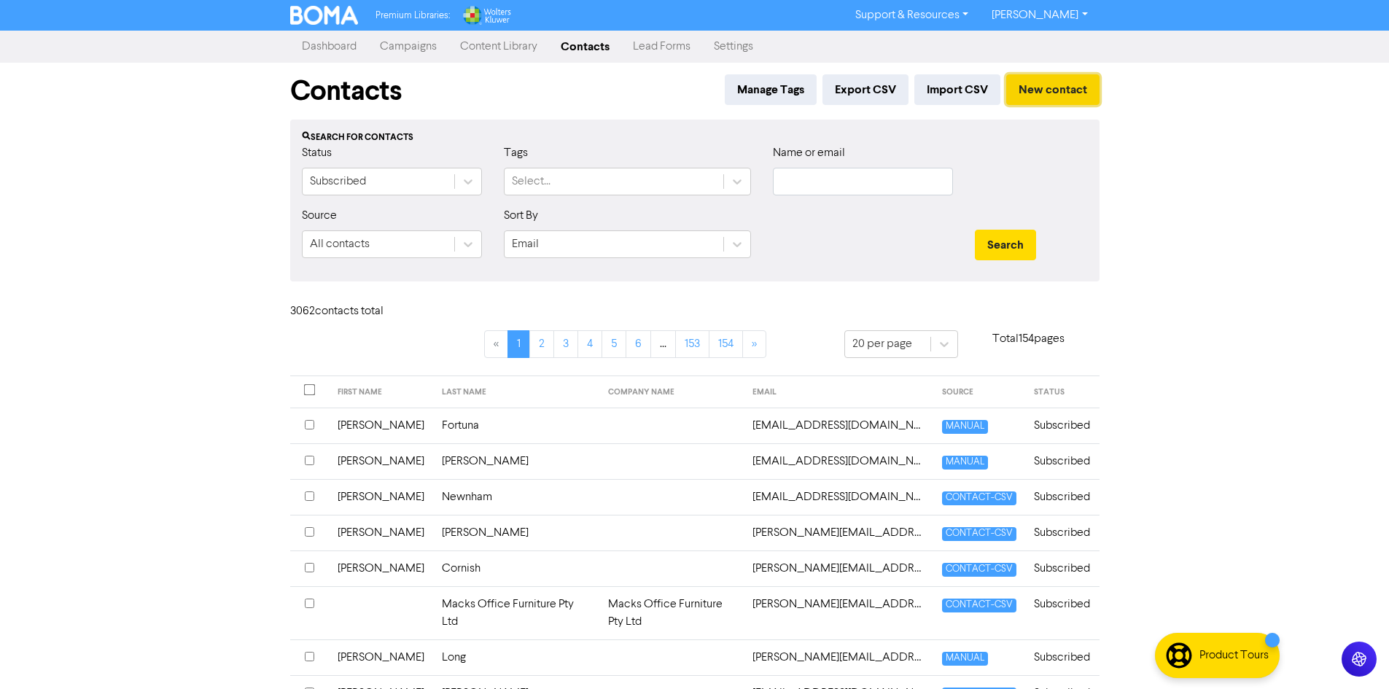
click at [1051, 90] on button "New contact" at bounding box center [1052, 89] width 93 height 31
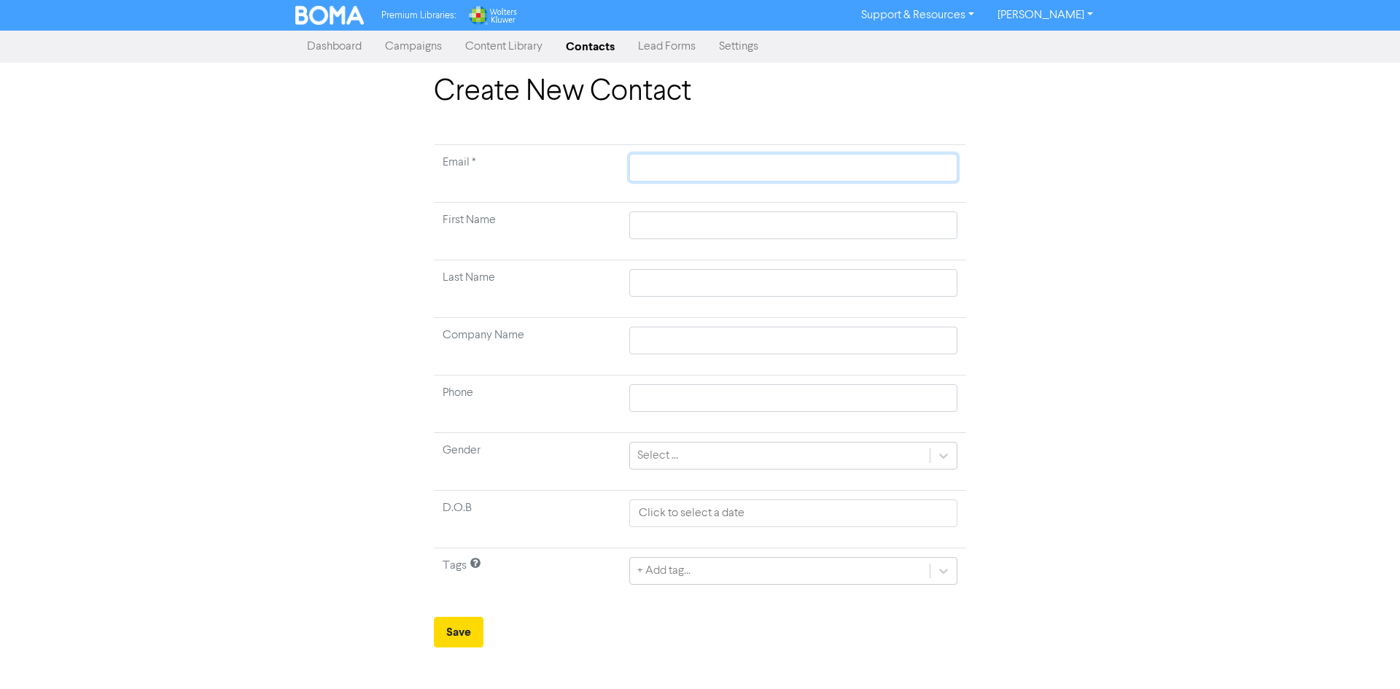
paste input "[EMAIL_ADDRESS][DOMAIN_NAME]"
paste input "[PERSON_NAME]"
click at [470, 634] on button "Save" at bounding box center [459, 632] width 50 height 31
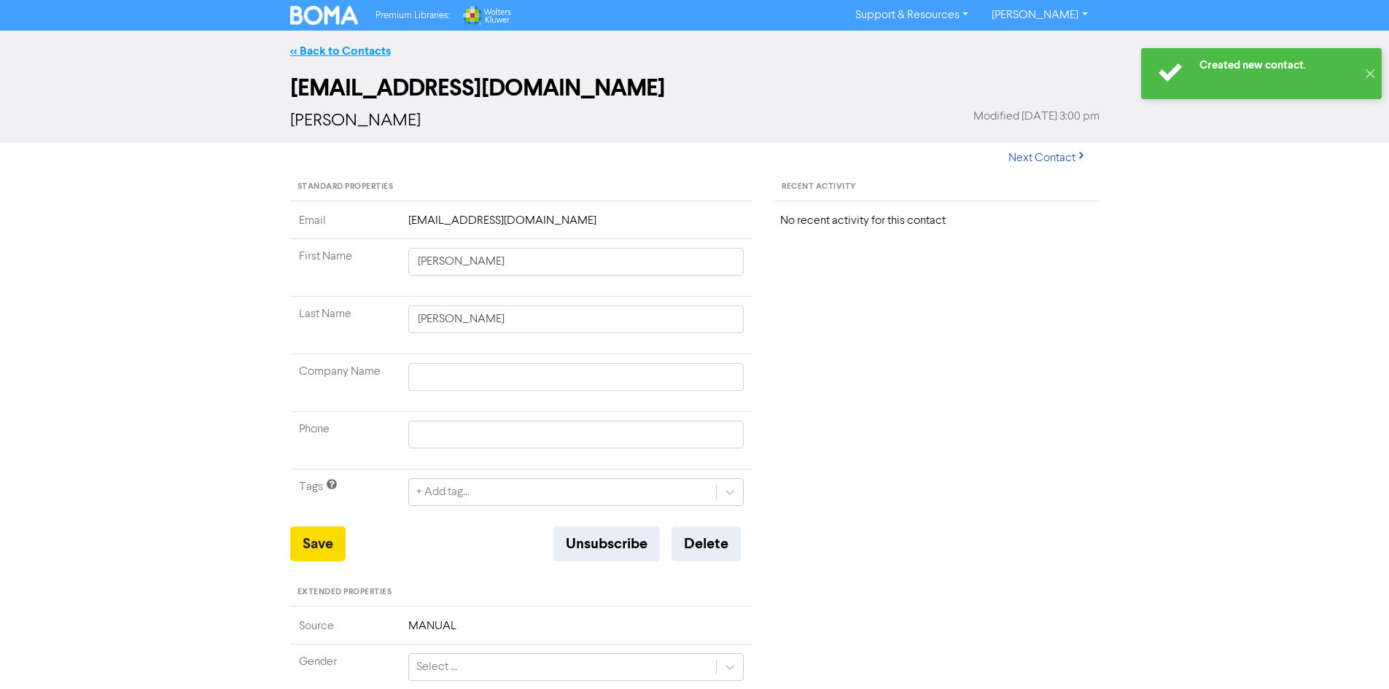
click at [372, 50] on link "<< Back to Contacts" at bounding box center [340, 51] width 101 height 15
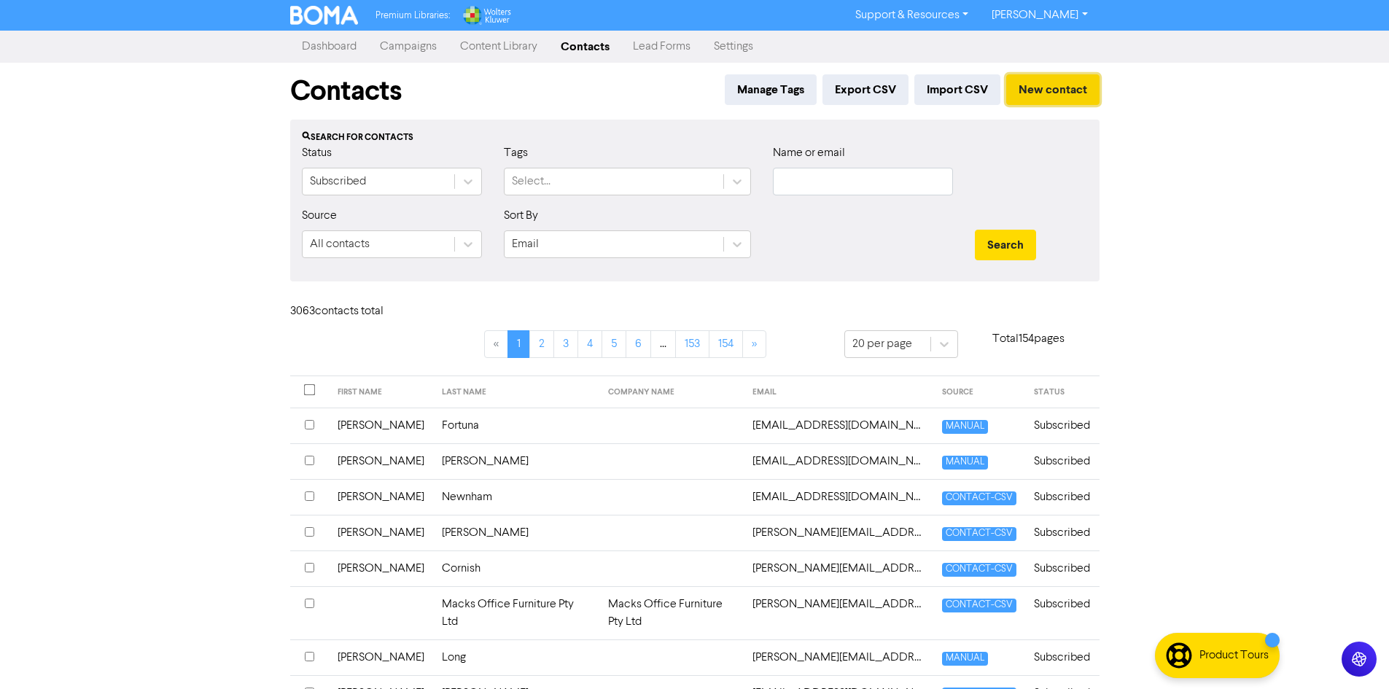
click at [1057, 101] on button "New contact" at bounding box center [1052, 89] width 93 height 31
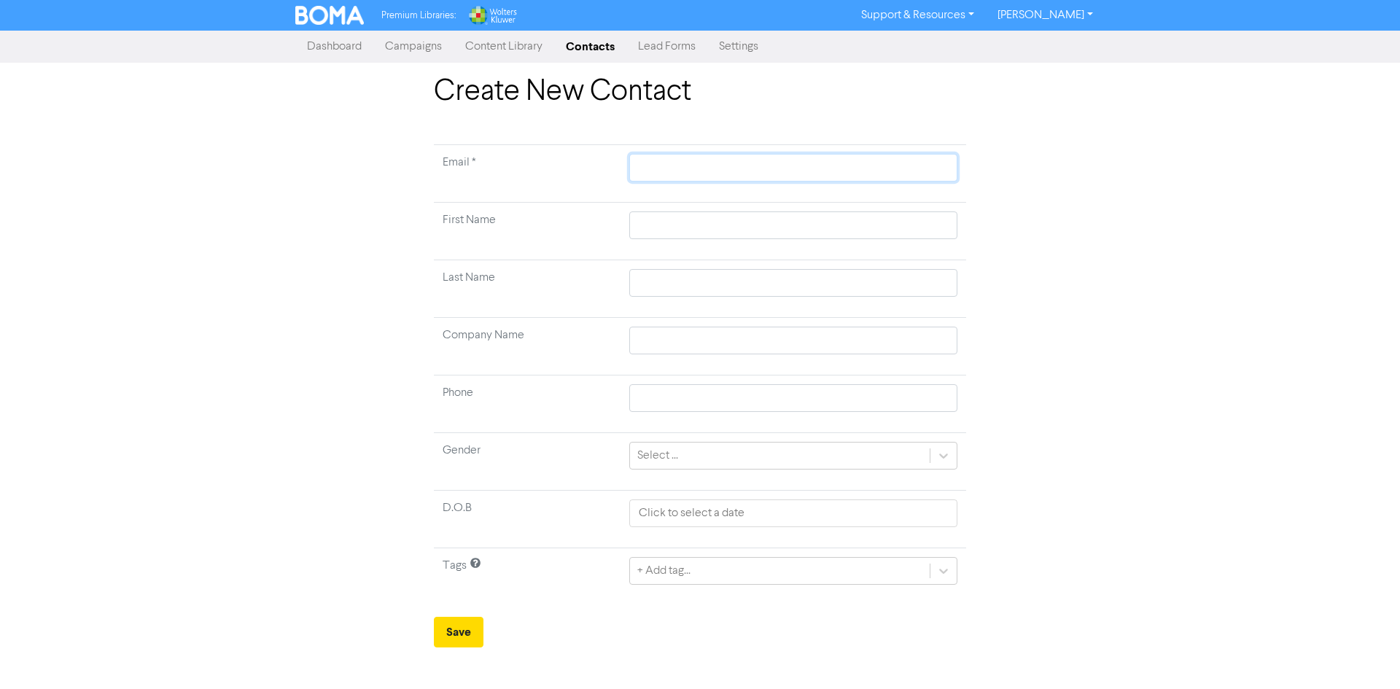
paste input "[PERSON_NAME][EMAIL_ADDRESS][DOMAIN_NAME]"
paste input "[PERSON_NAME]"
click at [470, 625] on button "Save" at bounding box center [459, 632] width 50 height 31
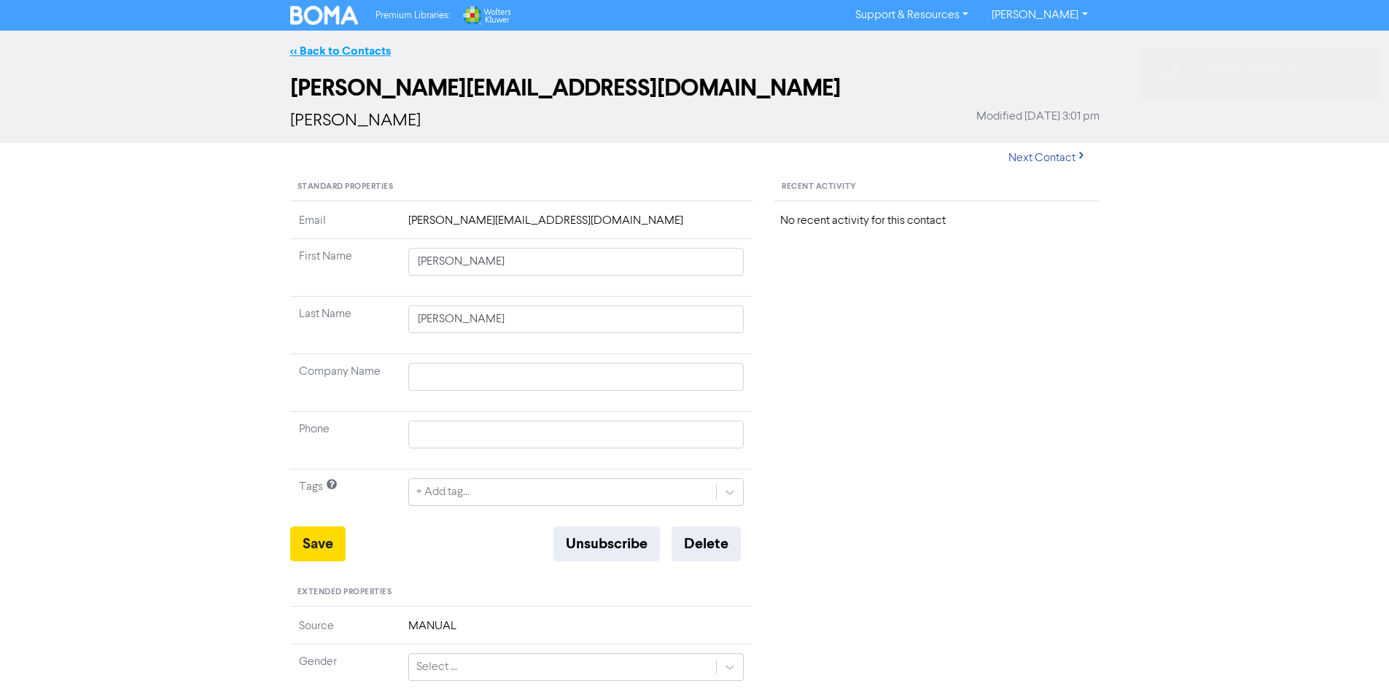
click at [324, 47] on link "<< Back to Contacts" at bounding box center [340, 51] width 101 height 15
